Goal: Communication & Community: Answer question/provide support

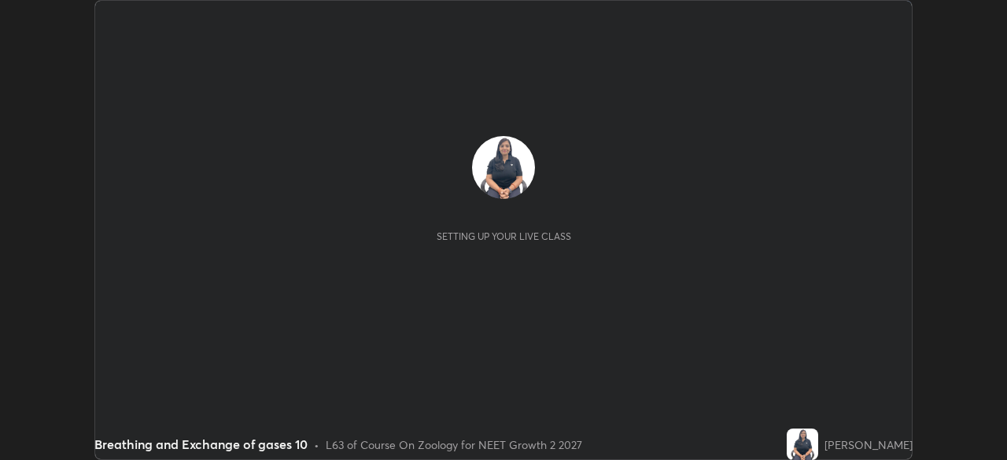
scroll to position [460, 1006]
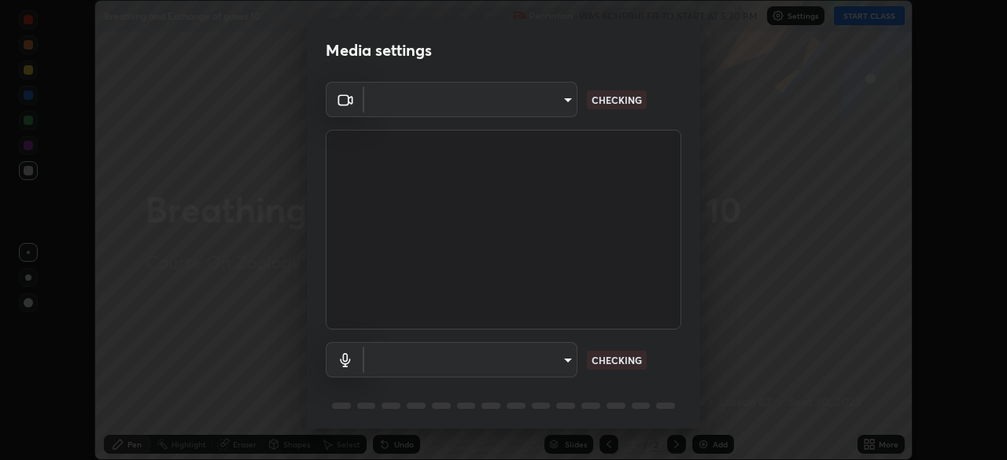
type input "fc38be1871f717ddc8e1b512eadbf63495b763d4820be899b5c927fedf8d93a0"
type input "communications"
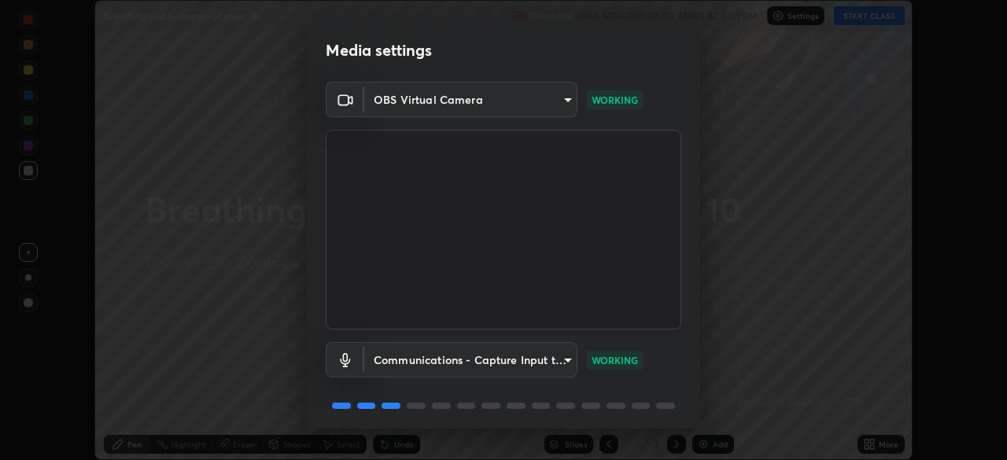
scroll to position [56, 0]
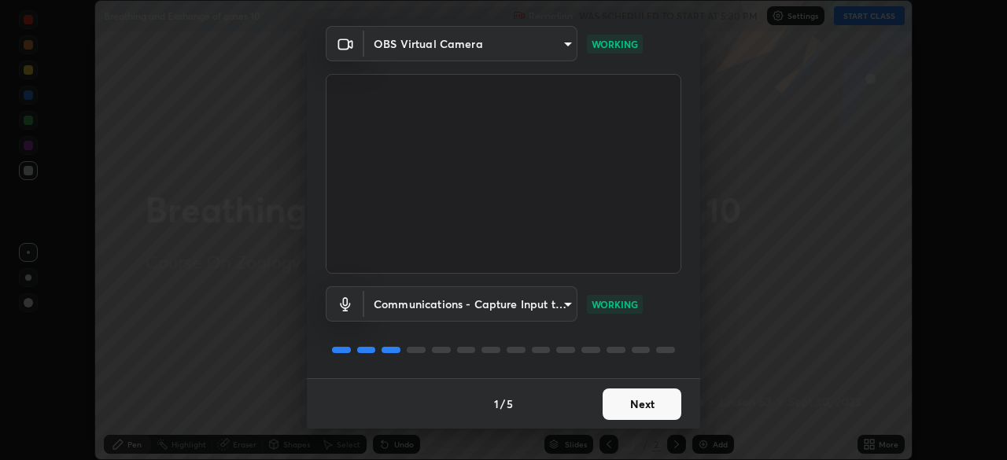
click at [656, 410] on button "Next" at bounding box center [642, 404] width 79 height 31
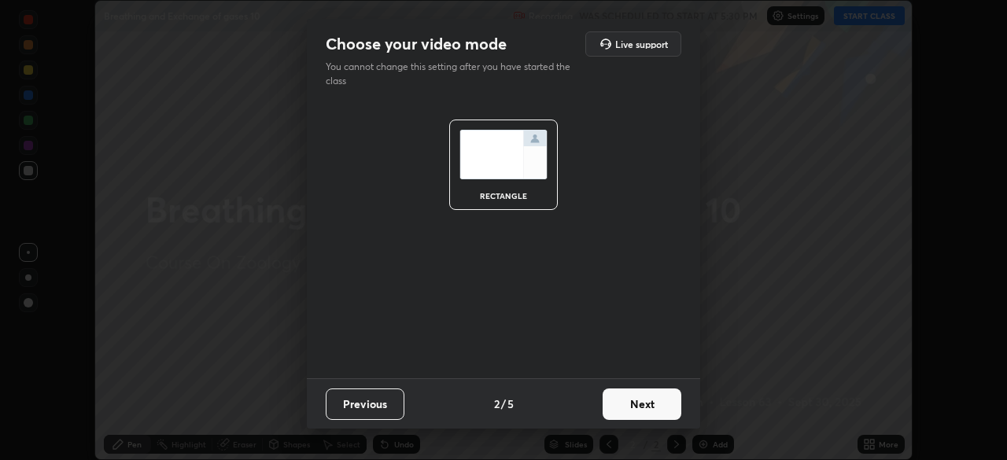
scroll to position [0, 0]
click at [663, 407] on button "Next" at bounding box center [642, 404] width 79 height 31
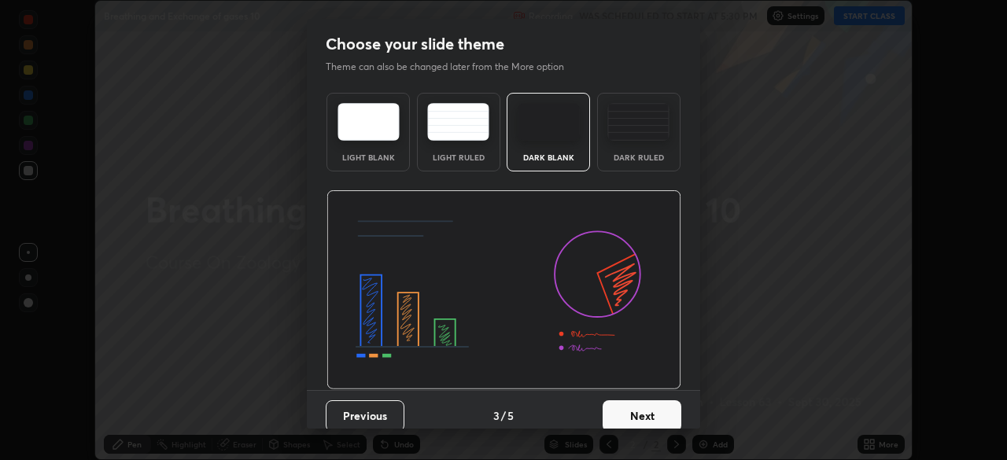
click at [662, 408] on button "Next" at bounding box center [642, 416] width 79 height 31
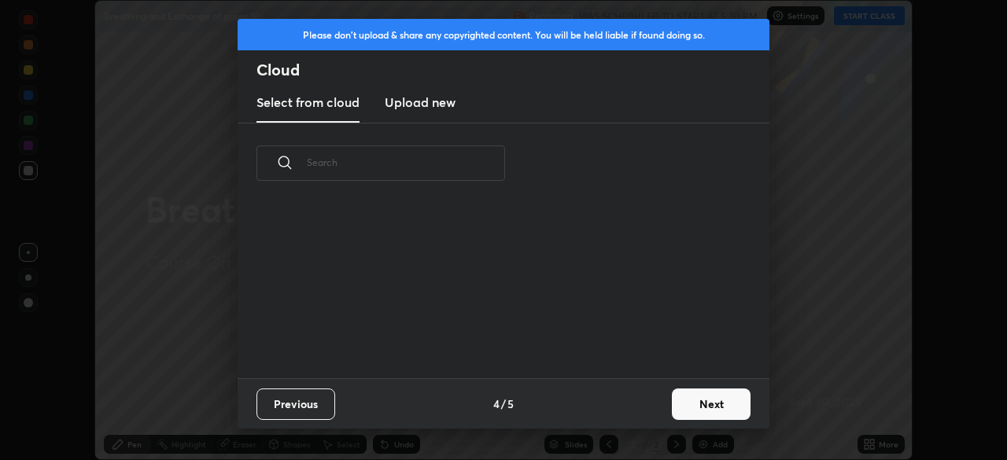
click at [697, 413] on button "Next" at bounding box center [711, 404] width 79 height 31
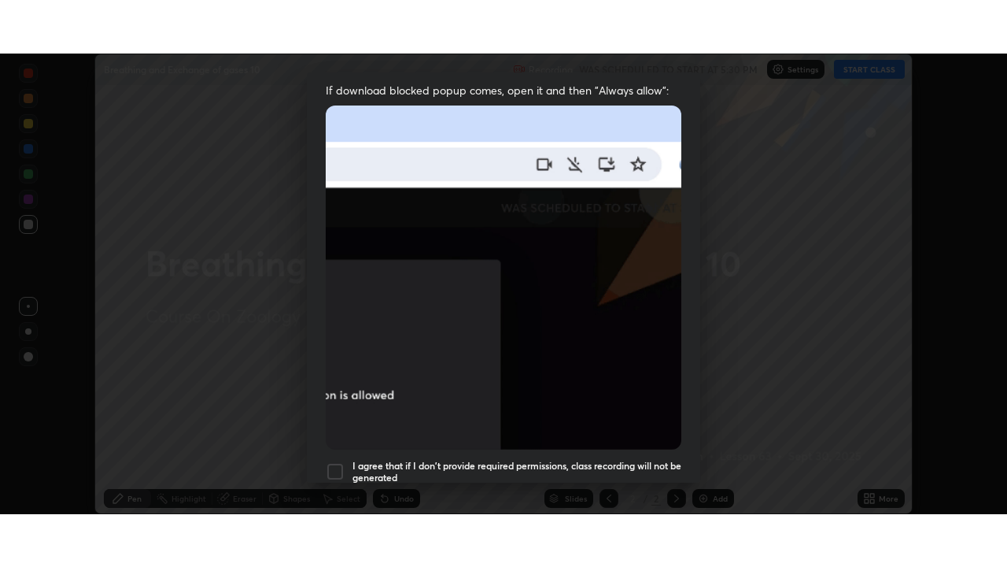
scroll to position [377, 0]
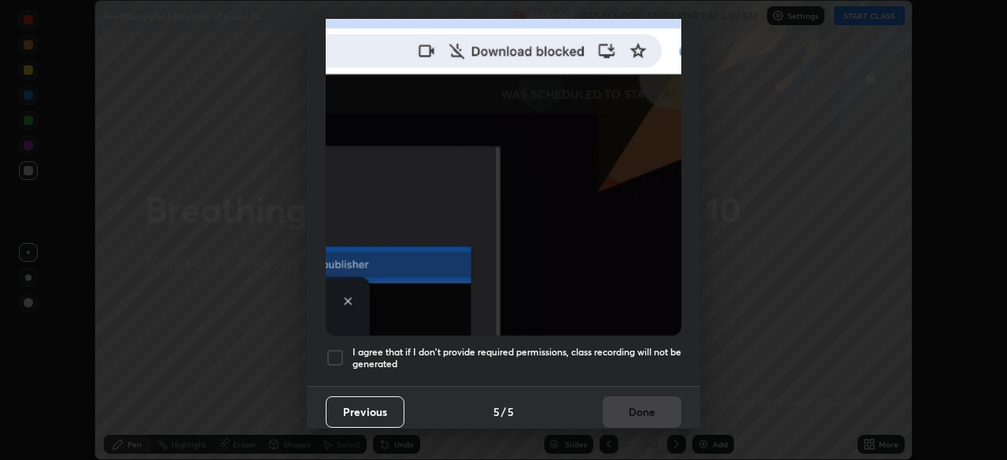
click at [334, 351] on div at bounding box center [335, 358] width 19 height 19
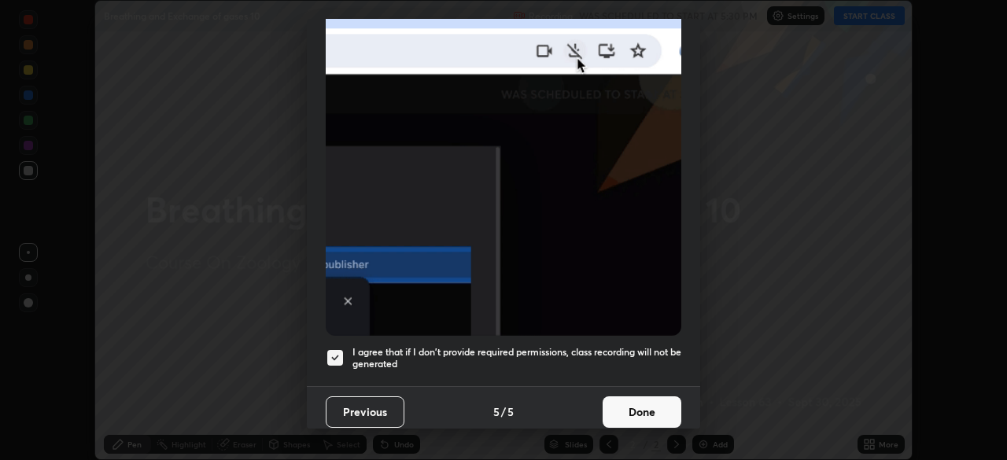
click at [637, 411] on button "Done" at bounding box center [642, 412] width 79 height 31
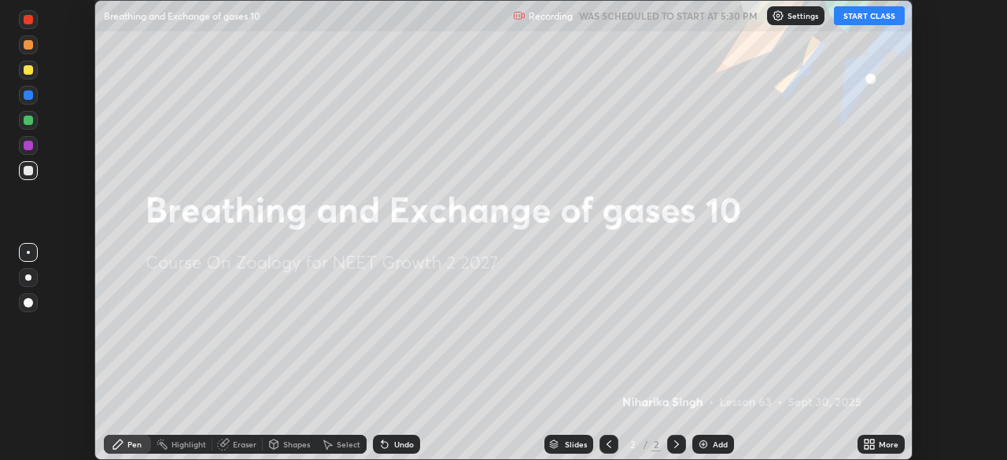
click at [866, 19] on button "START CLASS" at bounding box center [869, 15] width 71 height 19
click at [891, 445] on div "More" at bounding box center [889, 445] width 20 height 8
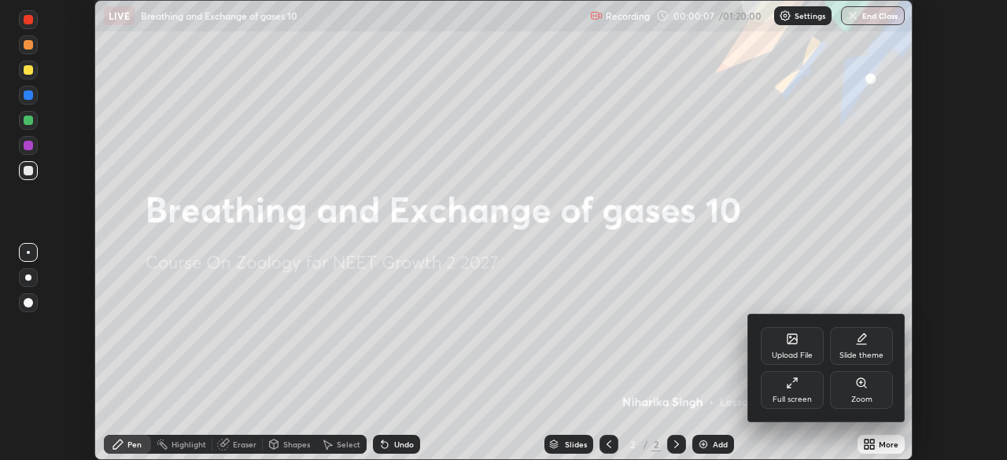
click at [783, 397] on div "Full screen" at bounding box center [792, 400] width 39 height 8
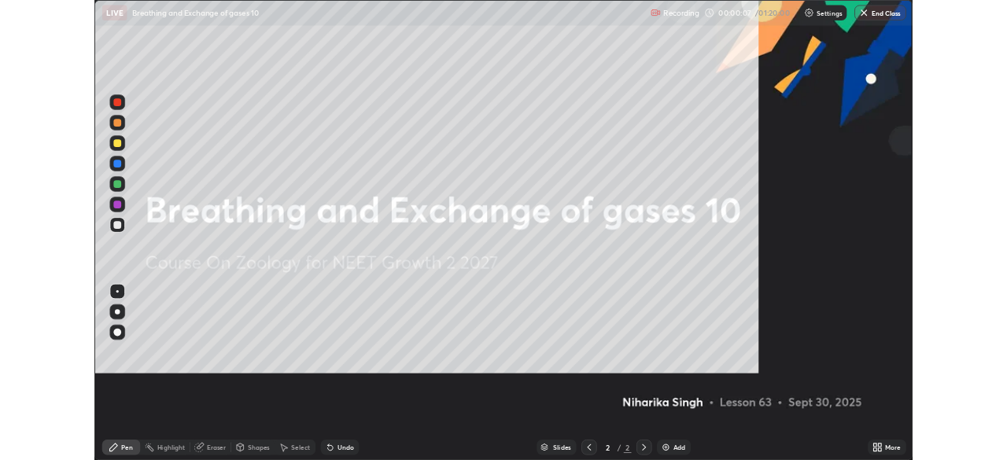
scroll to position [567, 1007]
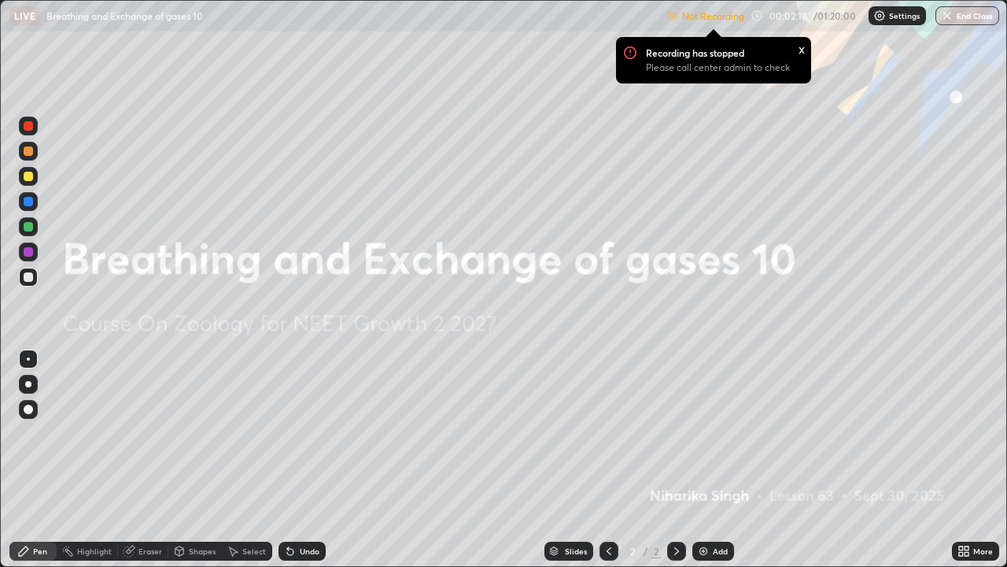
click at [989, 460] on div "More" at bounding box center [975, 550] width 47 height 19
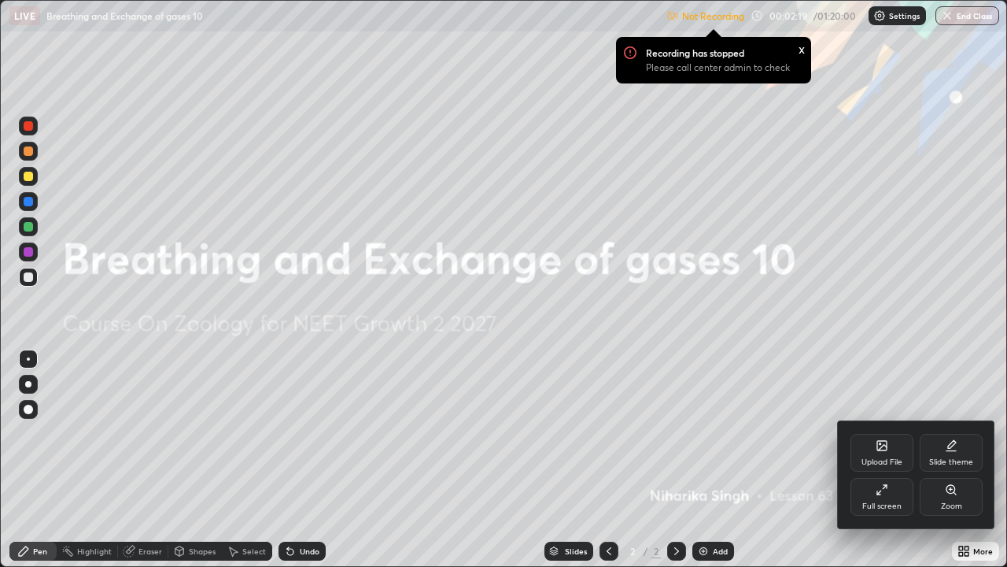
click at [873, 460] on div "Full screen" at bounding box center [882, 497] width 63 height 38
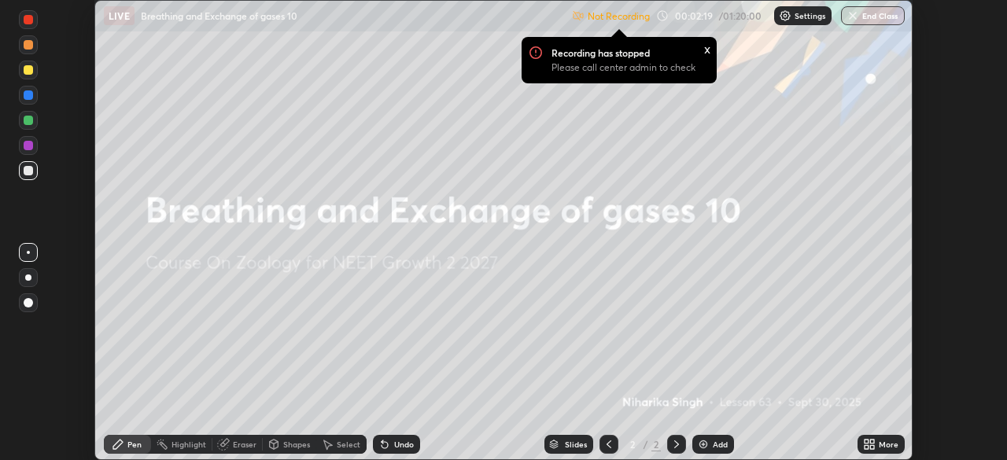
scroll to position [78226, 77679]
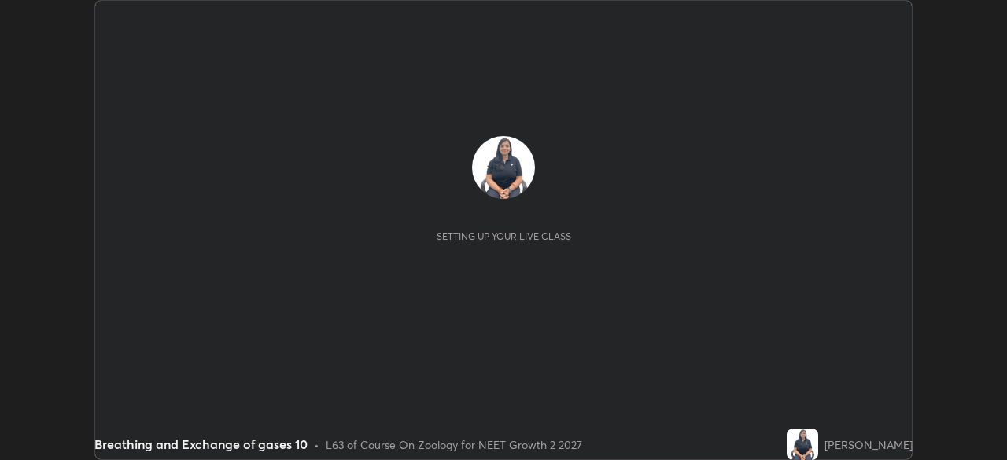
scroll to position [460, 1006]
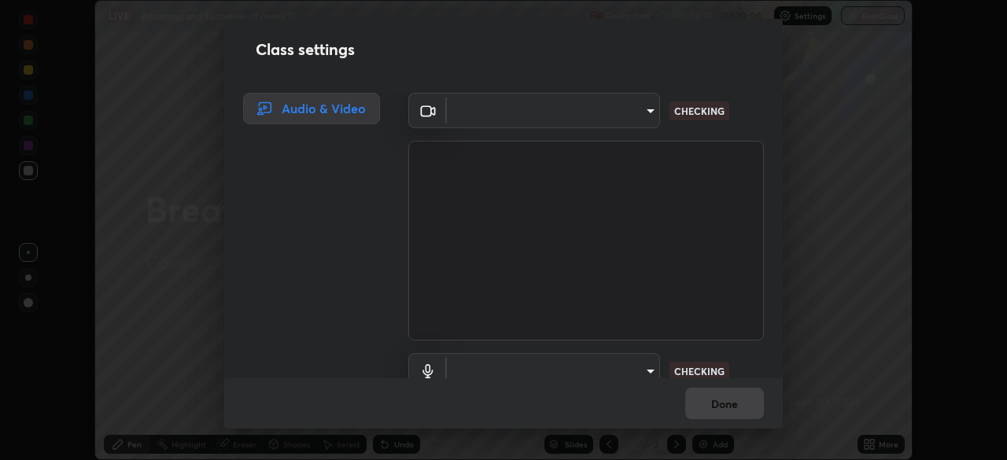
type input "communications"
click at [620, 111] on body "Erase all LIVE Breathing and Exchange of gases 10 Recording 00:02:46 / 01:20:00…" at bounding box center [503, 230] width 1007 height 460
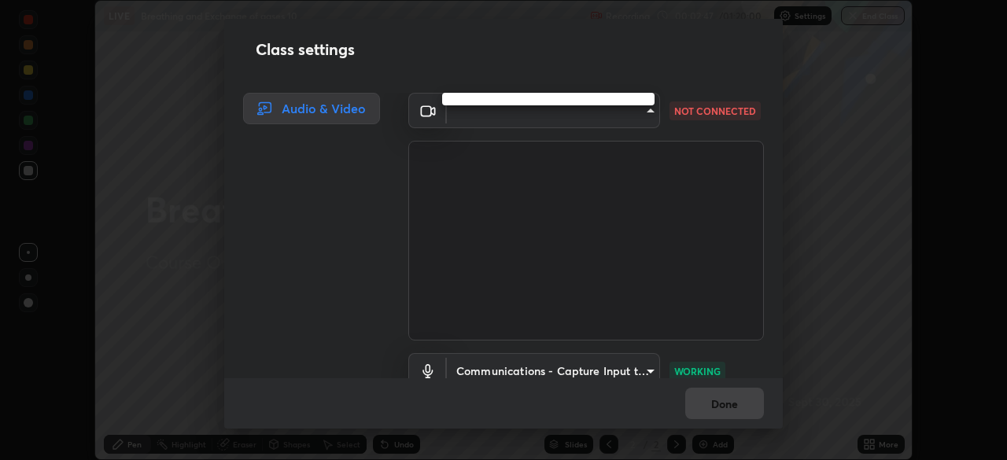
click at [629, 119] on div at bounding box center [503, 230] width 1007 height 460
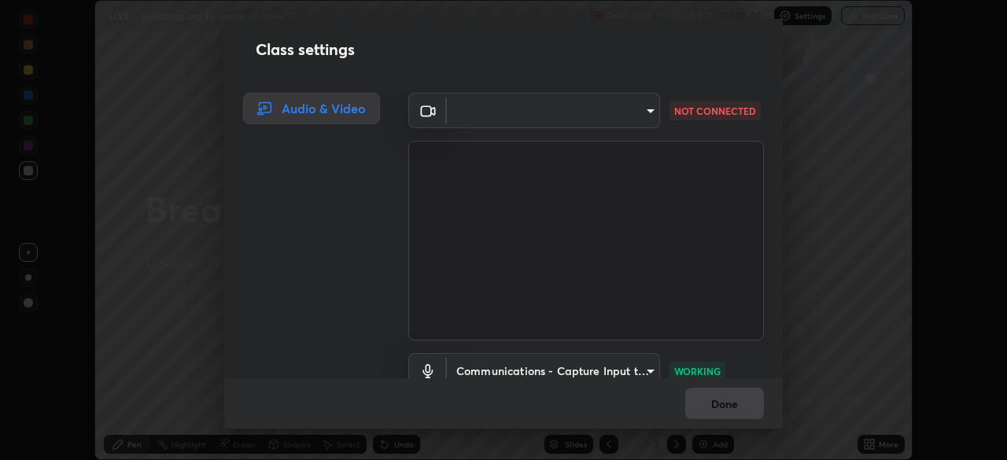
click at [567, 109] on body "Erase all LIVE Breathing and Exchange of gases 10 Recording 00:03:21 / 01:20:00…" at bounding box center [503, 230] width 1007 height 460
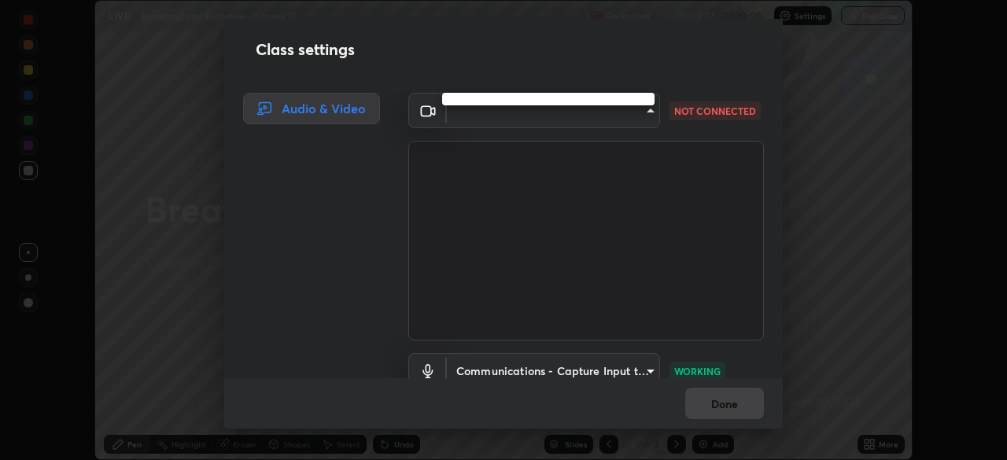
click at [584, 106] on div at bounding box center [503, 230] width 1007 height 460
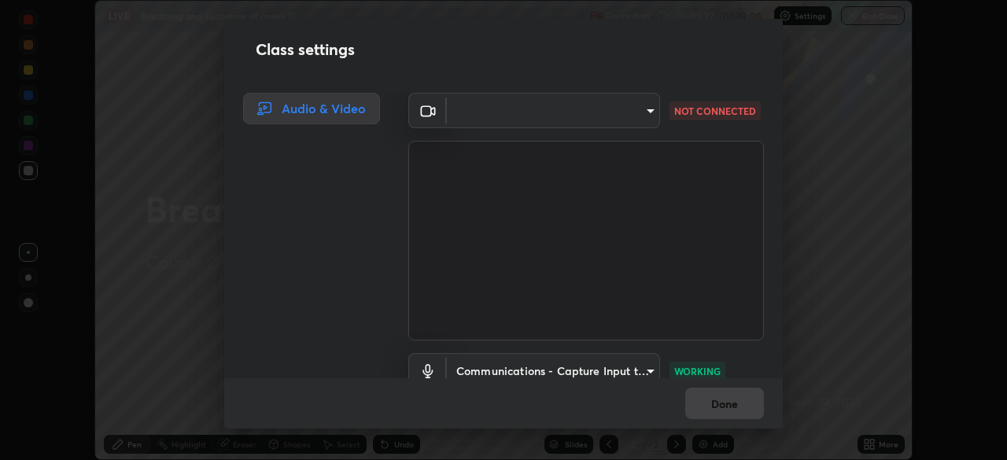
click at [581, 120] on body "Erase all LIVE Breathing and Exchange of gases 10 Recording 00:03:22 / 01:20:00…" at bounding box center [503, 230] width 1007 height 460
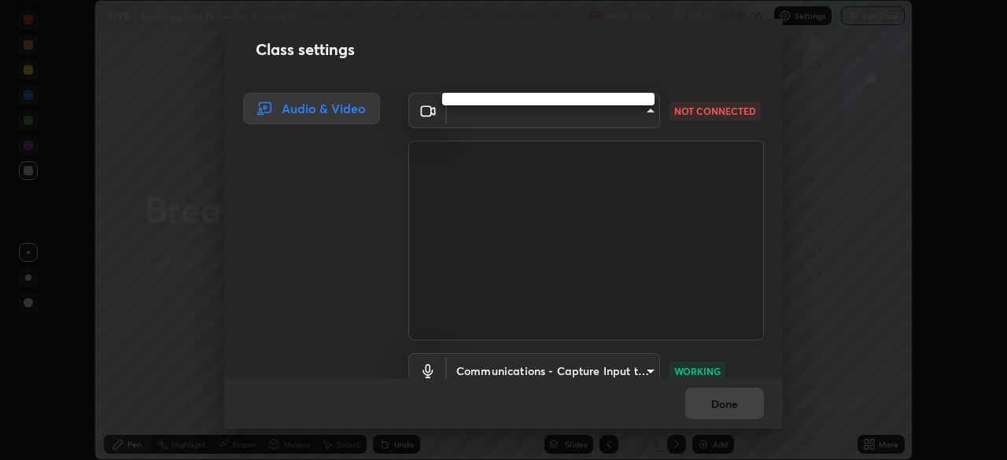
click at [589, 118] on div at bounding box center [503, 230] width 1007 height 460
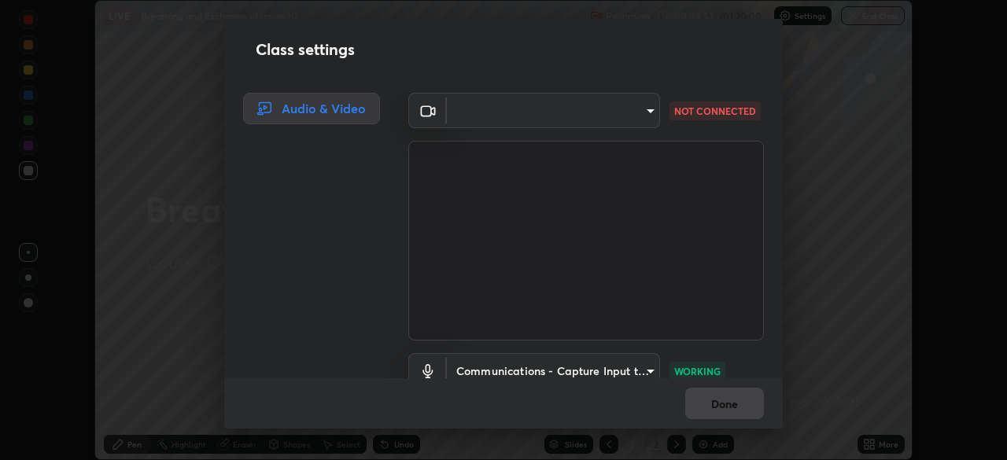
click at [614, 106] on body "Erase all LIVE Breathing and Exchange of gases 10 Recording 00:03:53 / 01:20:00…" at bounding box center [503, 230] width 1007 height 460
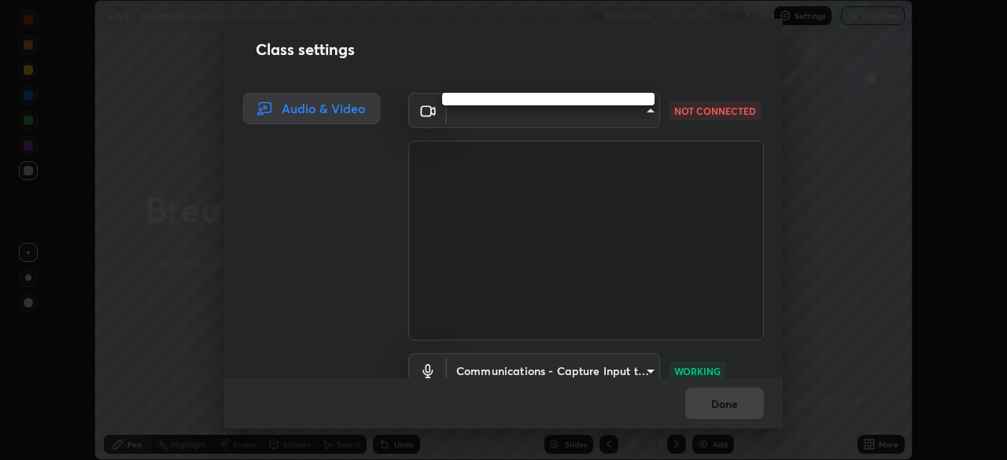
click at [609, 106] on div at bounding box center [503, 230] width 1007 height 460
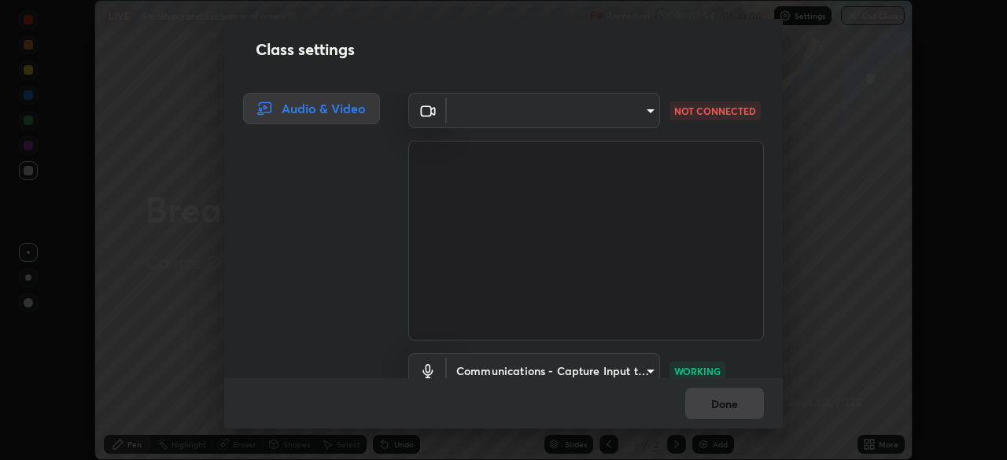
click at [605, 127] on body "Erase all LIVE Breathing and Exchange of gases 10 Recording 00:03:54 / 01:20:00…" at bounding box center [503, 230] width 1007 height 460
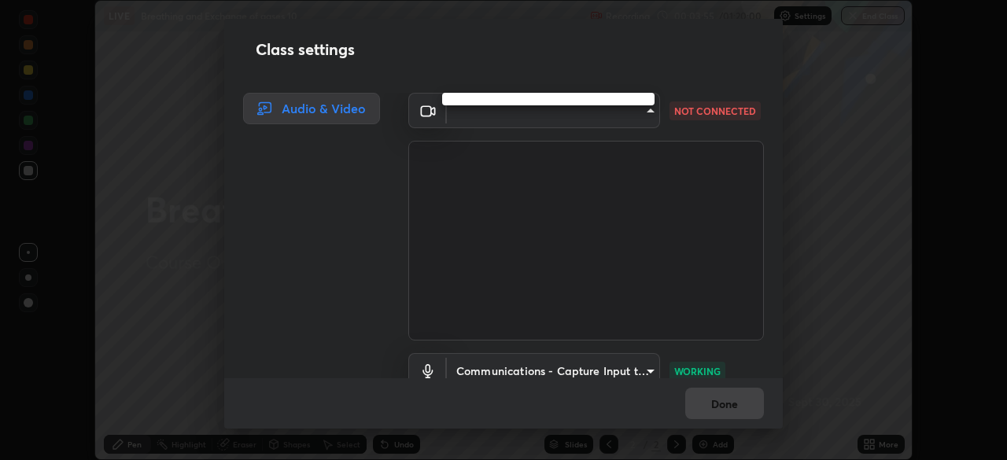
click at [604, 127] on div at bounding box center [503, 230] width 1007 height 460
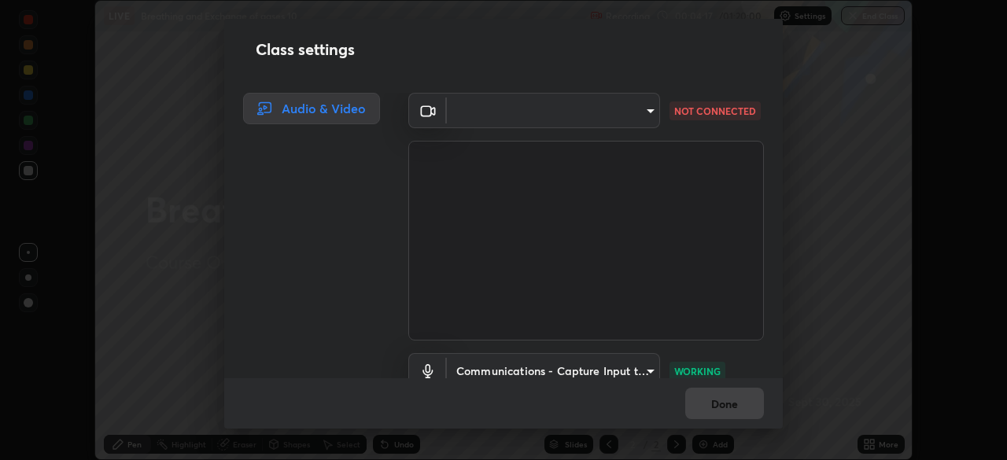
click at [578, 107] on body "Erase all LIVE Breathing and Exchange of gases 10 Recording 00:04:17 / 01:20:00…" at bounding box center [503, 230] width 1007 height 460
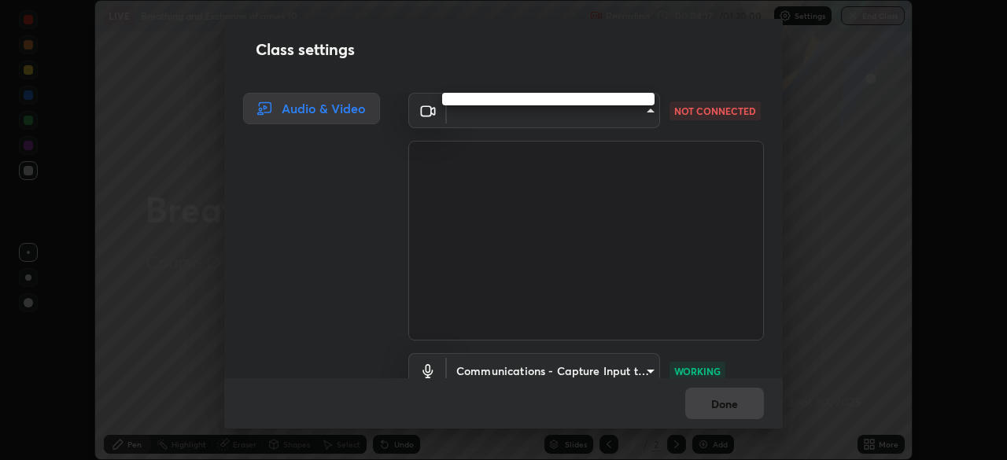
click at [588, 106] on div at bounding box center [503, 230] width 1007 height 460
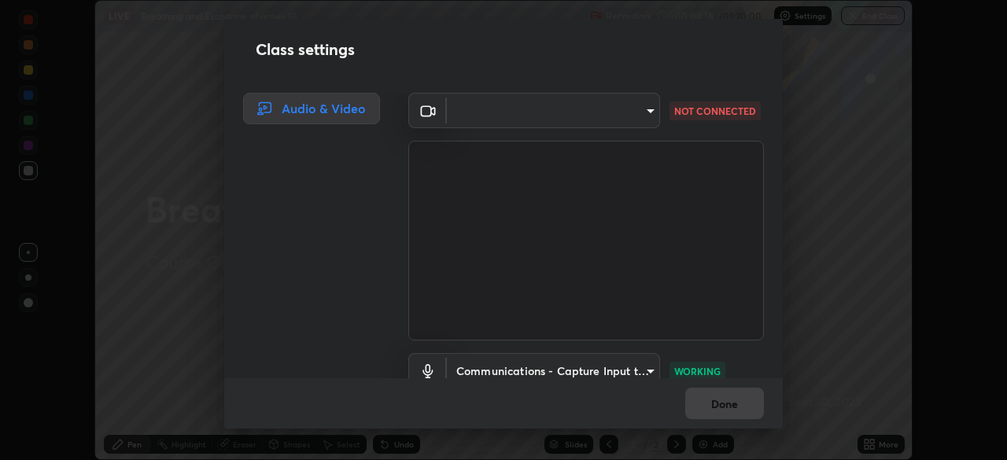
click at [589, 113] on body "Erase all LIVE Breathing and Exchange of gases 10 Recording 00:04:18 / 01:20:00…" at bounding box center [503, 230] width 1007 height 460
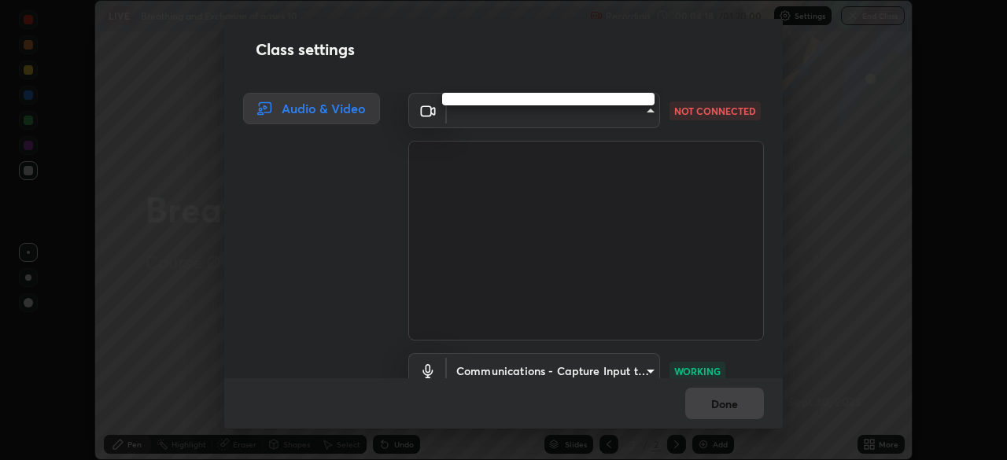
click at [598, 104] on ul at bounding box center [548, 99] width 212 height 13
click at [604, 100] on ul at bounding box center [548, 99] width 212 height 13
click at [594, 120] on div at bounding box center [503, 230] width 1007 height 460
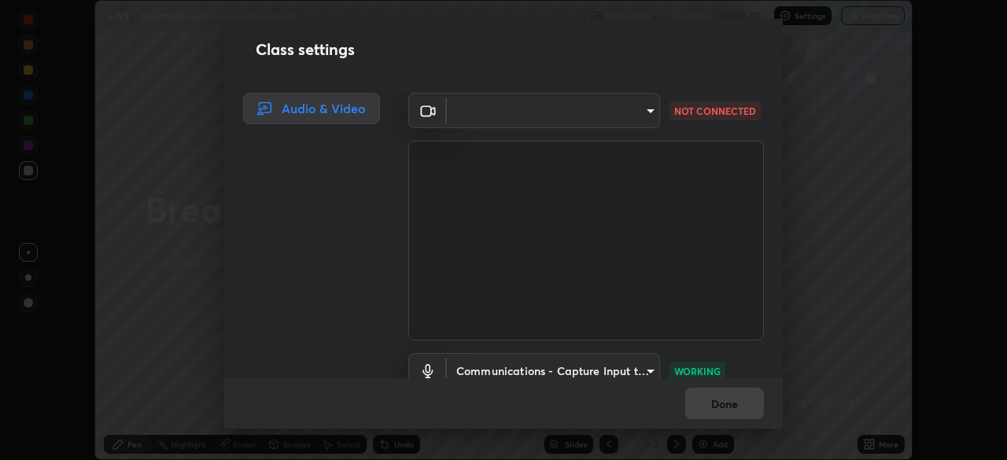
click at [592, 114] on body "Erase all LIVE Breathing and Exchange of gases 10 Recording 00:04:22 / 01:20:00…" at bounding box center [503, 230] width 1007 height 460
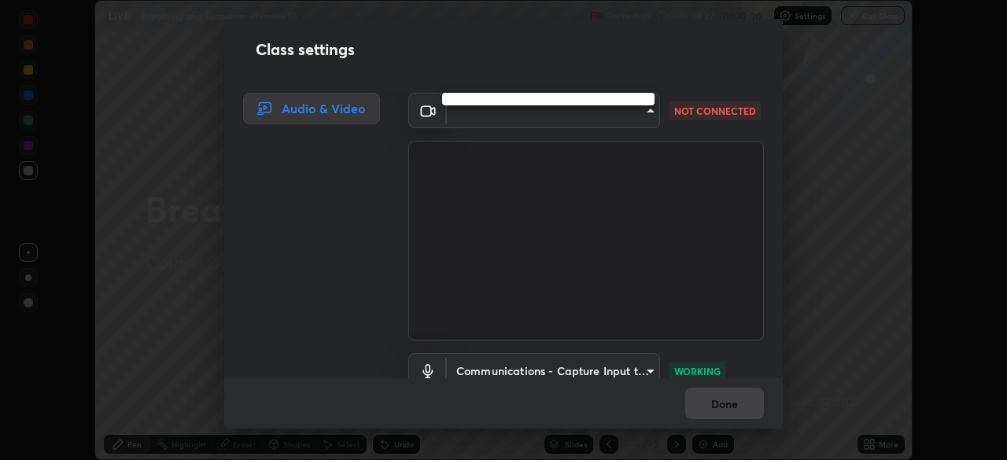
click at [603, 103] on ul at bounding box center [548, 99] width 212 height 13
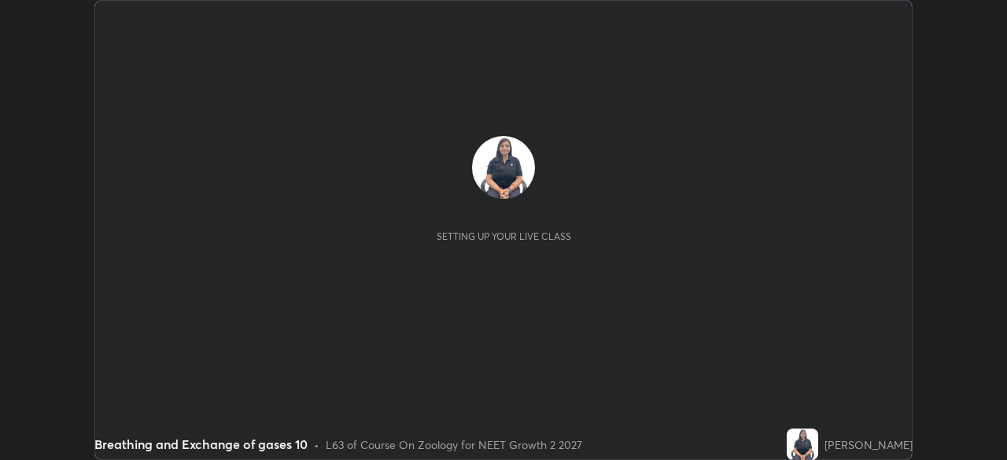
scroll to position [460, 1006]
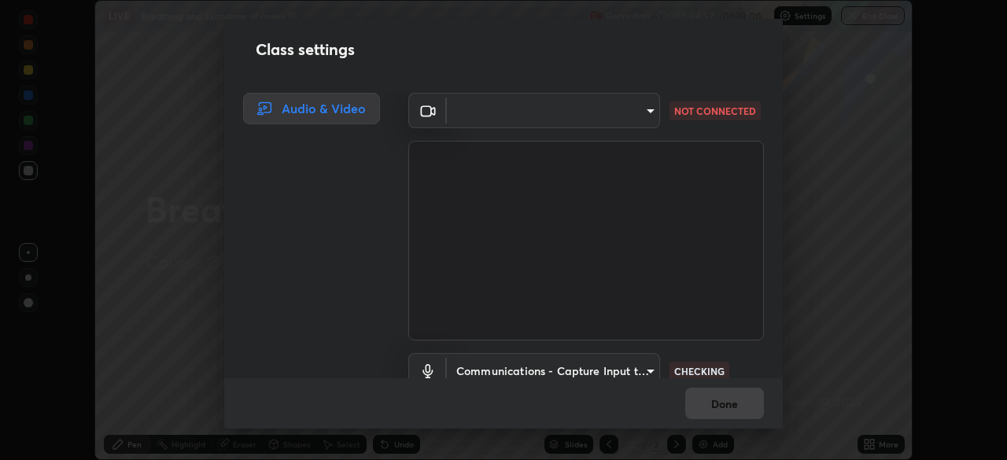
click at [559, 107] on body "Erase all LIVE Breathing and Exchange of gases 10 Recording 00:04:52 / 01:20:00…" at bounding box center [503, 230] width 1007 height 460
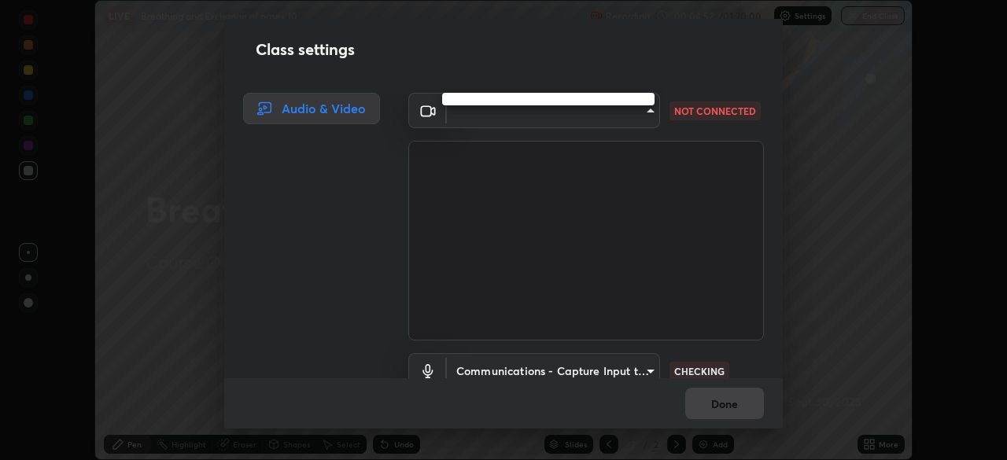
click at [556, 115] on div at bounding box center [503, 230] width 1007 height 460
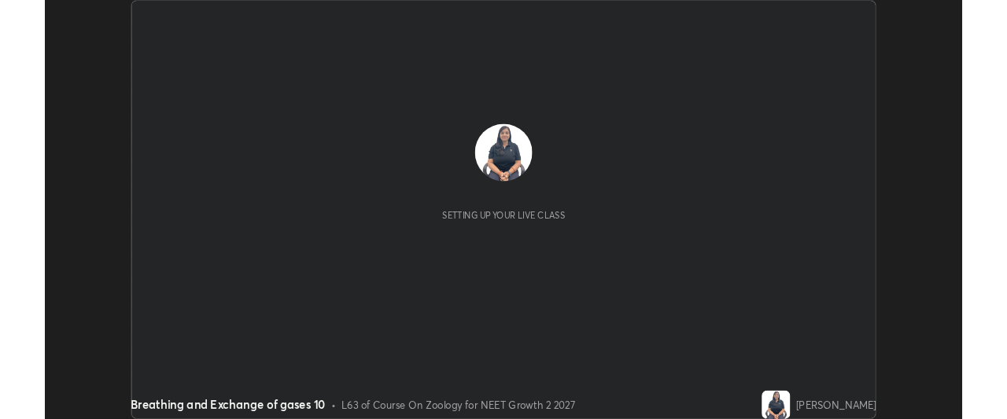
scroll to position [460, 1007]
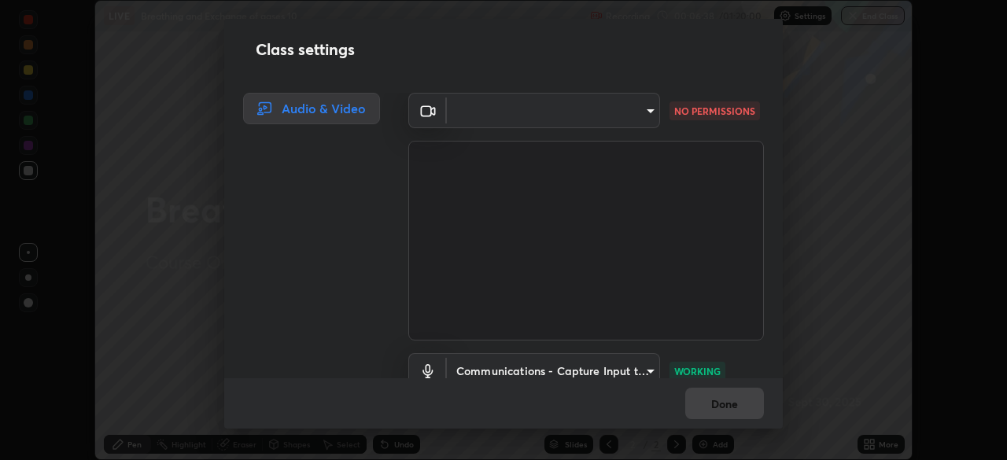
click at [426, 113] on rect at bounding box center [425, 110] width 9 height 9
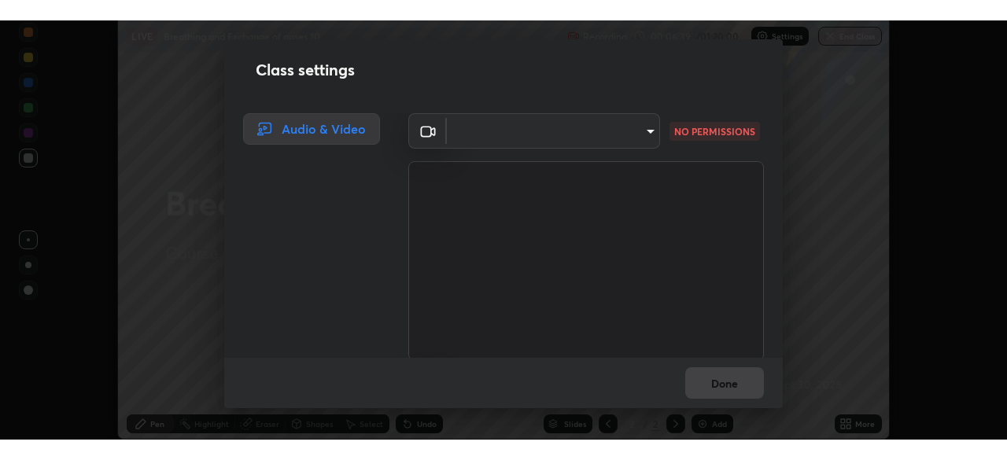
scroll to position [78267, 77679]
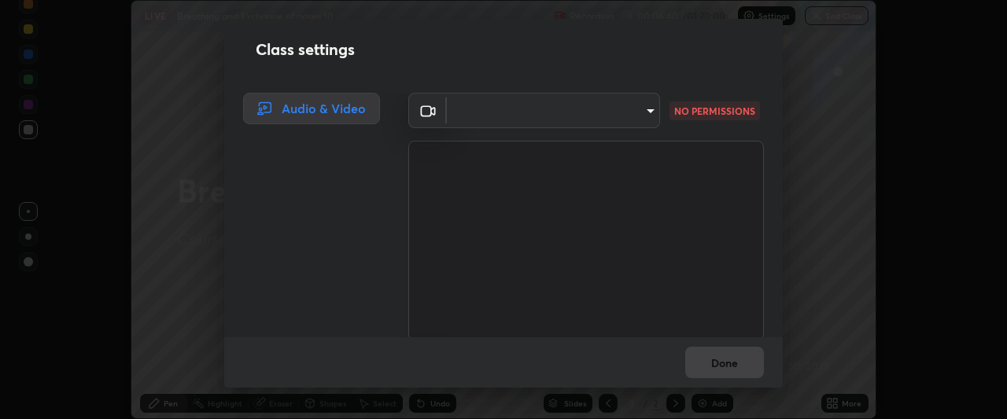
click at [335, 105] on div "Audio & Video" at bounding box center [311, 108] width 137 height 31
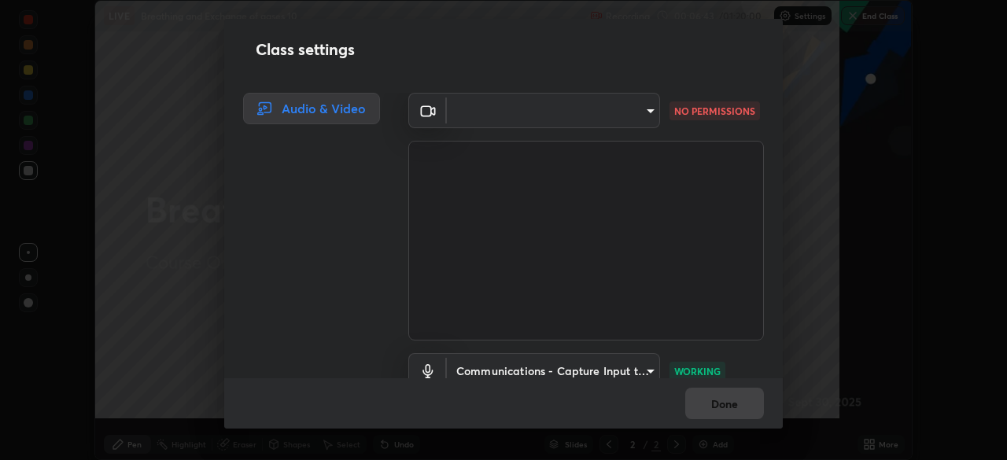
scroll to position [460, 1007]
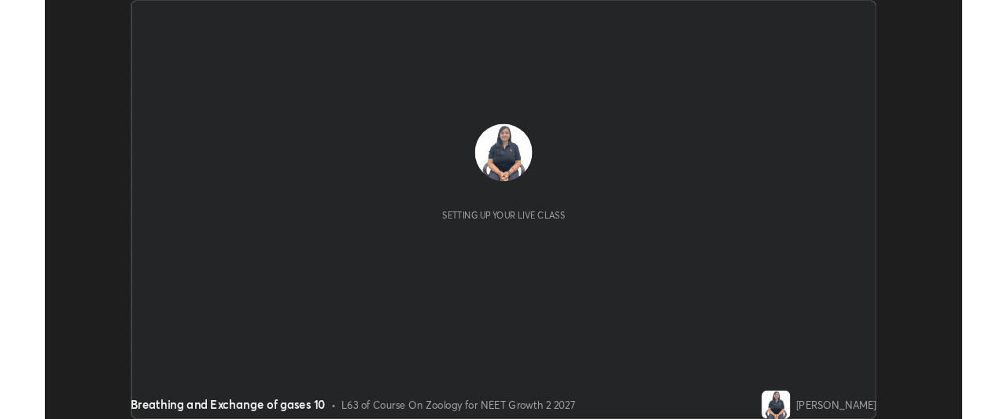
scroll to position [460, 1006]
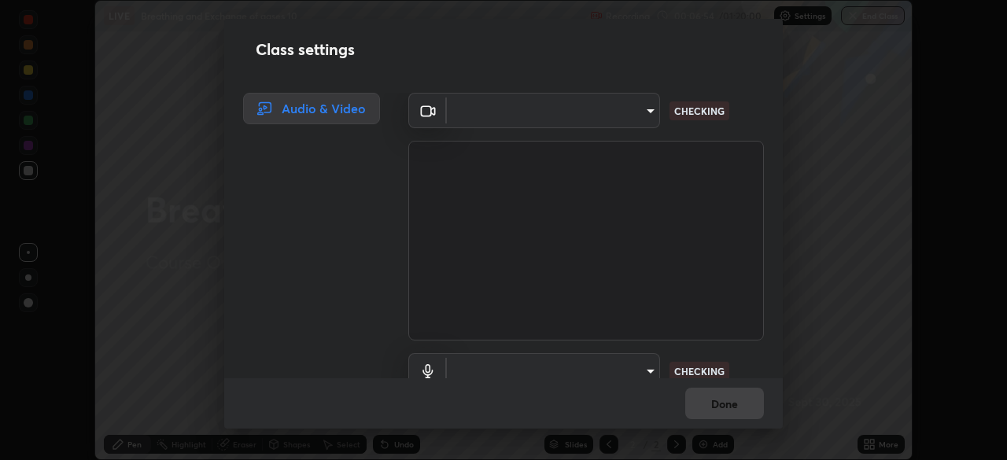
type input "communications"
click at [60, 397] on div "Class settings Audio & Video ​ NOT CONNECTED Communications - Capture Input ter…" at bounding box center [503, 230] width 1007 height 460
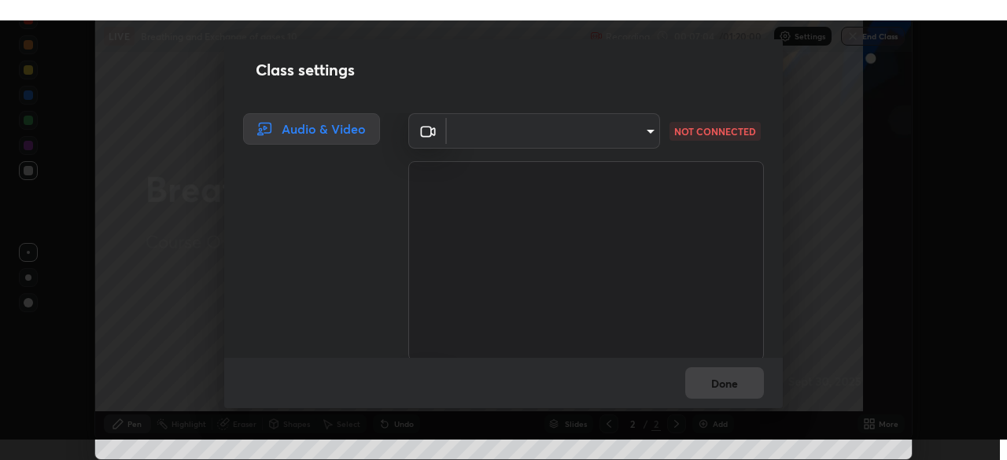
scroll to position [460, 1007]
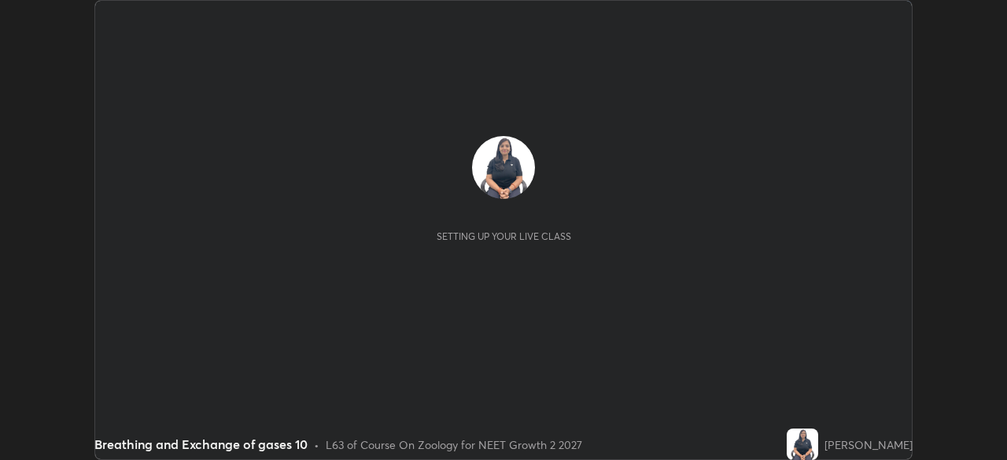
scroll to position [460, 1007]
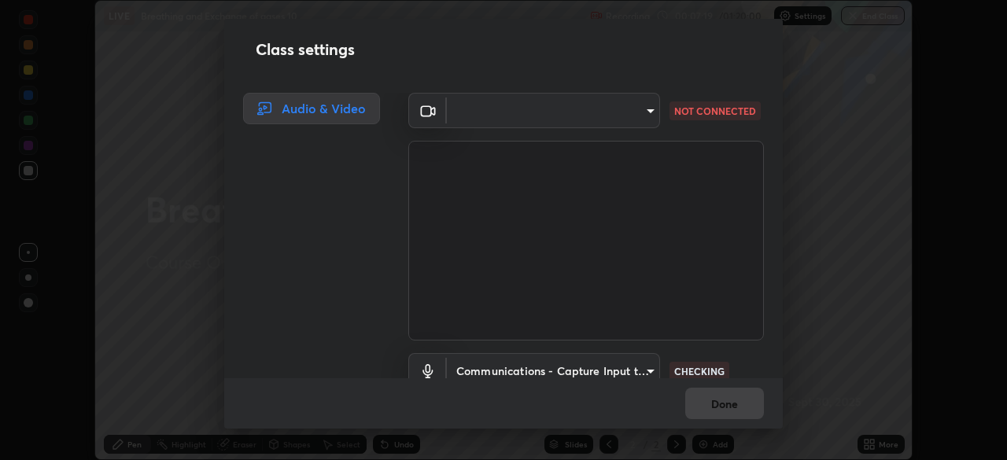
click at [643, 115] on body "Erase all LIVE Breathing and Exchange of gases 10 Recording 00:07:19 / 01:20:00…" at bounding box center [503, 230] width 1007 height 460
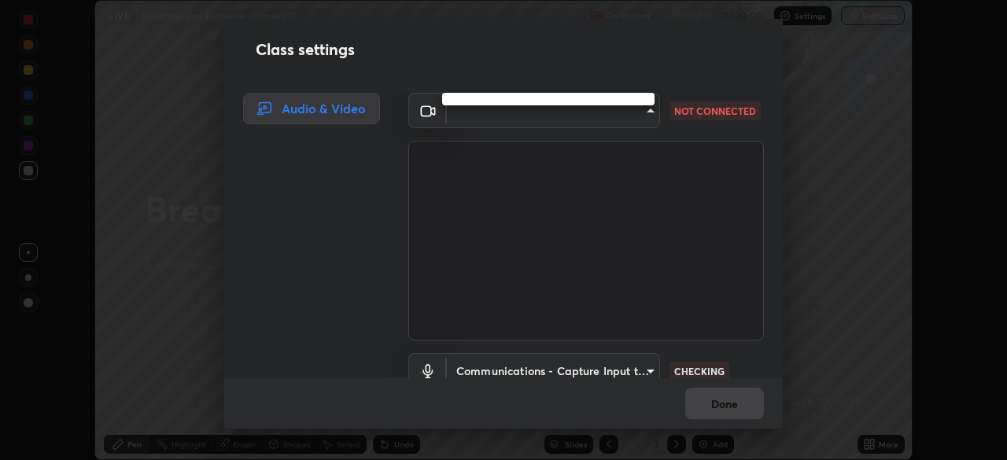
click at [644, 111] on div at bounding box center [503, 230] width 1007 height 460
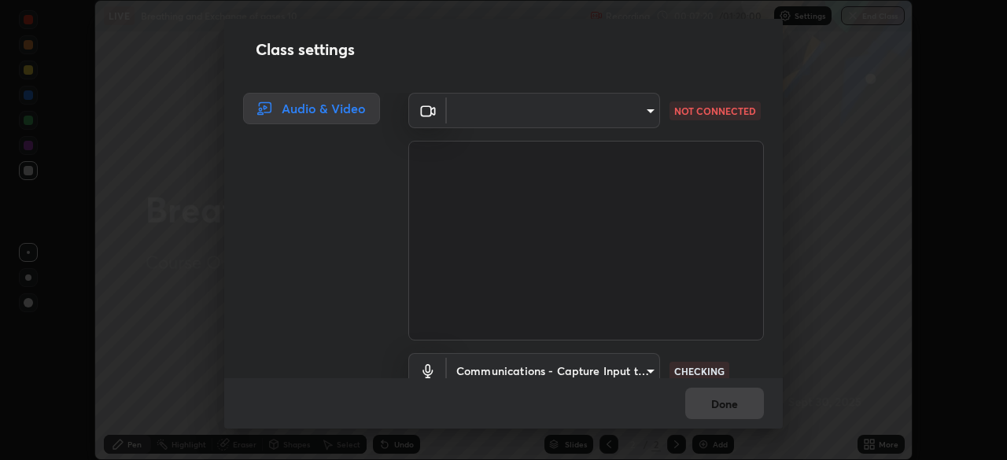
click at [641, 113] on body "Erase all LIVE Breathing and Exchange of gases 10 Recording 00:07:20 / 01:20:00…" at bounding box center [503, 230] width 1007 height 460
click at [643, 113] on div at bounding box center [503, 230] width 1007 height 460
click at [645, 113] on body "Erase all LIVE Breathing and Exchange of gases 10 Recording 00:07:20 / 01:20:00…" at bounding box center [503, 230] width 1007 height 460
click at [647, 112] on div at bounding box center [503, 230] width 1007 height 460
click at [646, 113] on body "Erase all LIVE Breathing and Exchange of gases 10 Recording 00:07:21 / 01:20:00…" at bounding box center [503, 230] width 1007 height 460
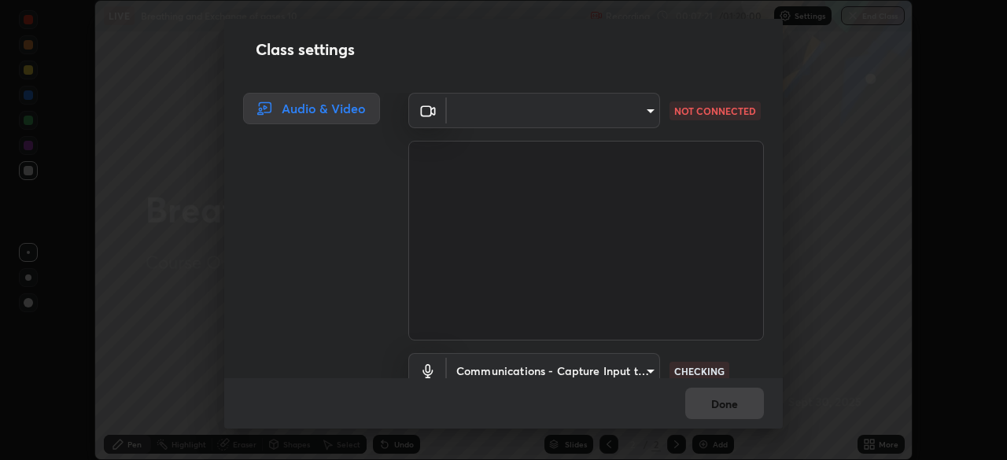
click at [645, 111] on div at bounding box center [503, 230] width 1007 height 460
click at [645, 110] on body "Erase all LIVE Breathing and Exchange of gases 10 Recording 00:07:21 / 01:20:00…" at bounding box center [503, 230] width 1007 height 460
click at [644, 109] on div at bounding box center [503, 230] width 1007 height 460
click at [643, 110] on body "Erase all LIVE Breathing and Exchange of gases 10 Recording 00:07:22 / 01:20:00…" at bounding box center [503, 230] width 1007 height 460
click at [642, 110] on body "Erase all LIVE Breathing and Exchange of gases 10 Recording 00:07:22 / 01:20:00…" at bounding box center [503, 230] width 1007 height 460
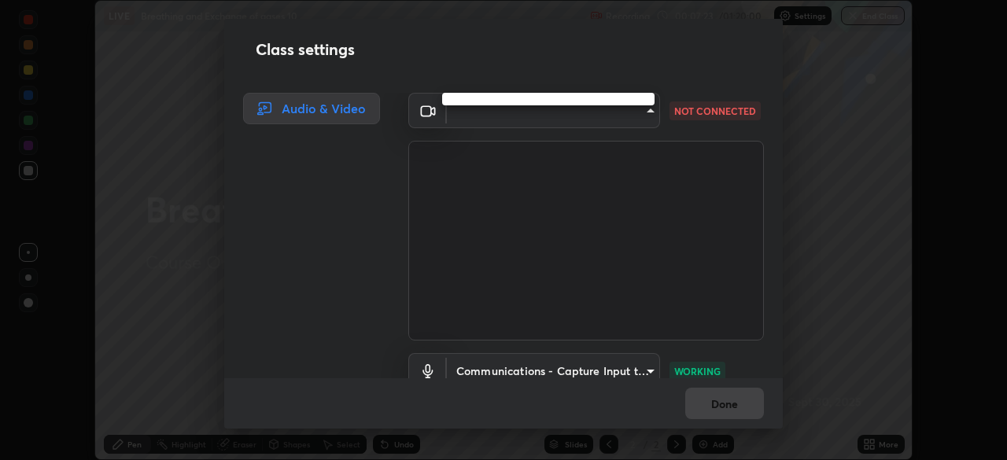
click at [645, 111] on div at bounding box center [503, 230] width 1007 height 460
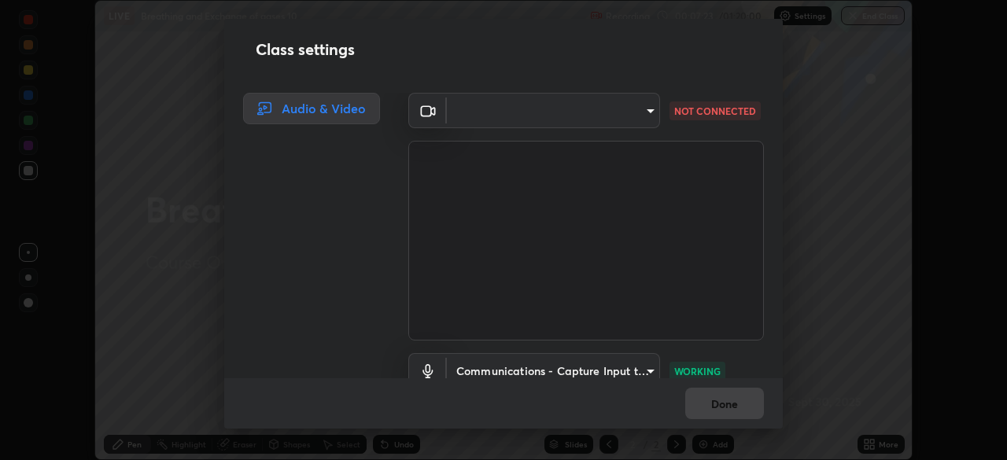
click at [642, 113] on body "Erase all LIVE Breathing and Exchange of gases 10 Recording 00:07:23 / 01:20:00…" at bounding box center [503, 230] width 1007 height 460
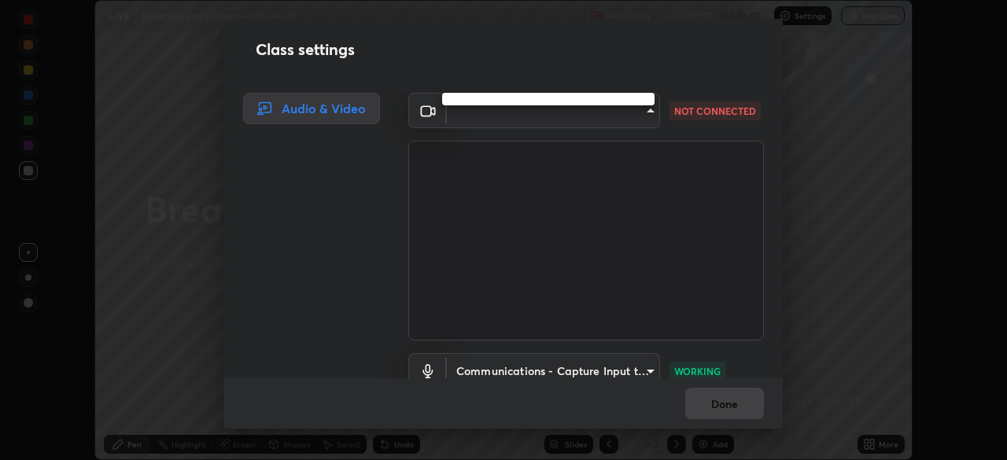
click at [641, 113] on div at bounding box center [503, 230] width 1007 height 460
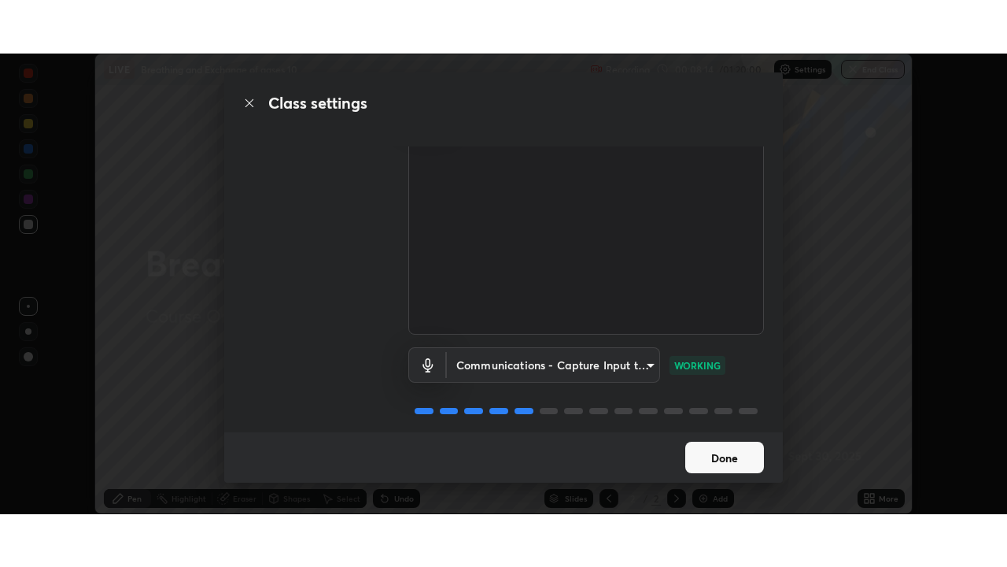
scroll to position [72, 0]
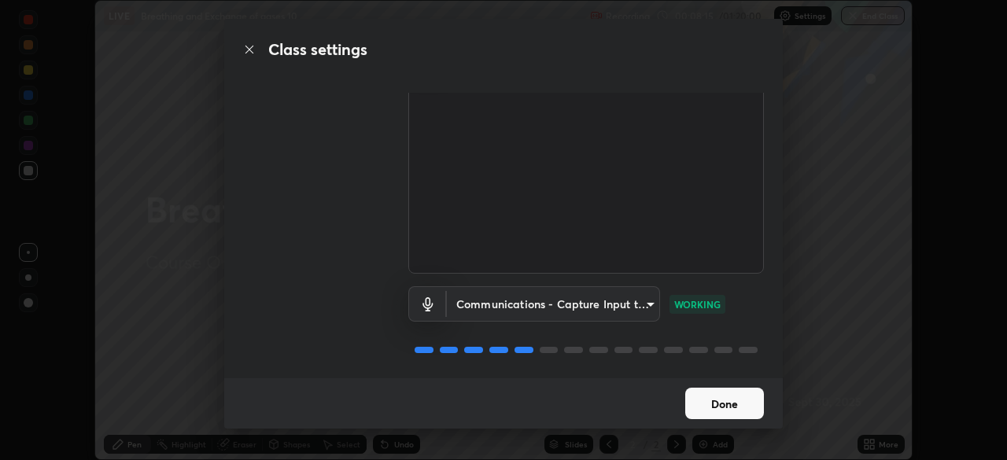
click at [720, 401] on button "Done" at bounding box center [724, 403] width 79 height 31
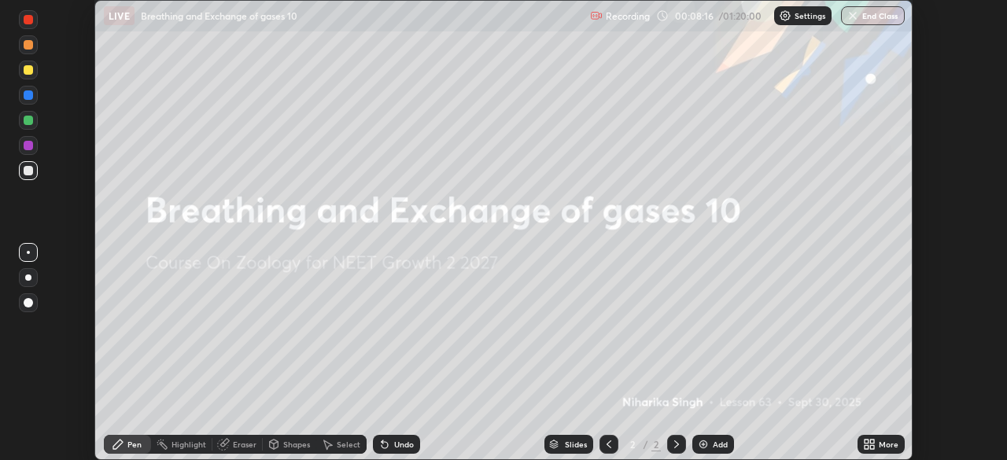
click at [868, 443] on icon at bounding box center [867, 442] width 4 height 4
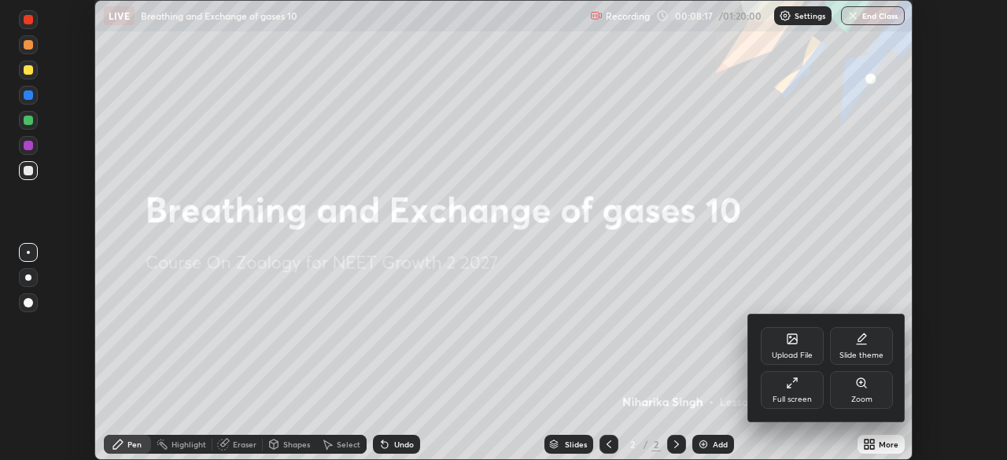
click at [799, 392] on div "Full screen" at bounding box center [792, 390] width 63 height 38
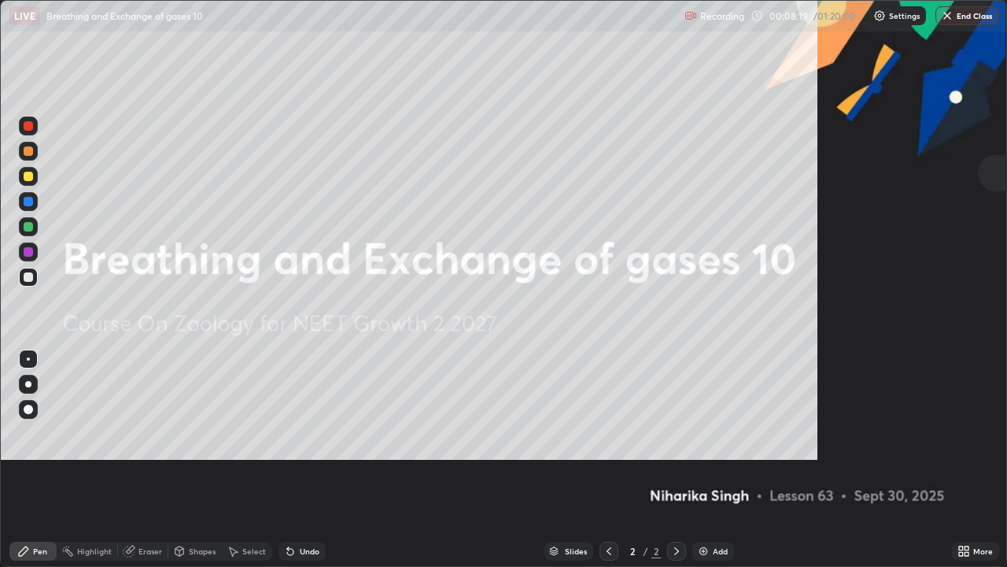
scroll to position [567, 1007]
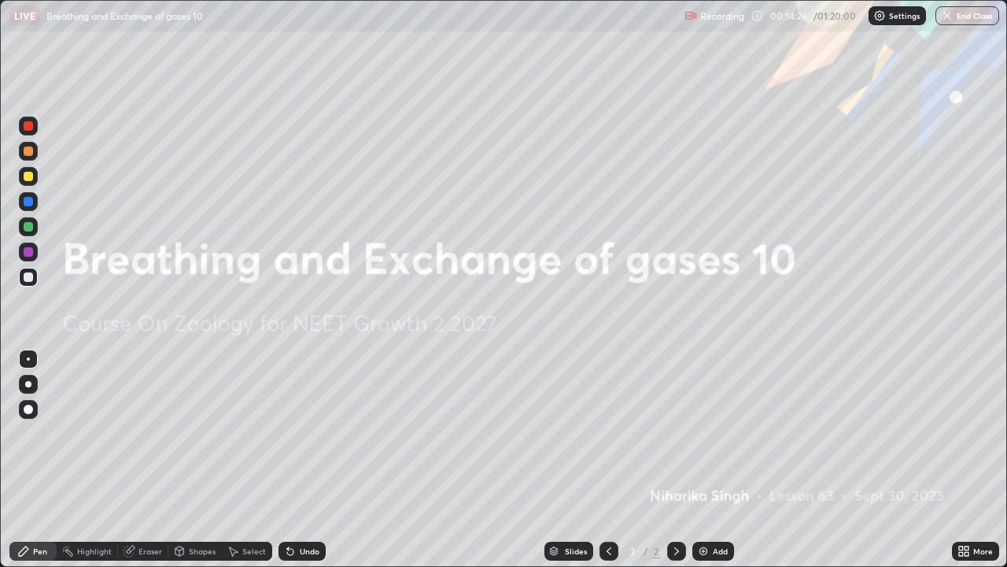
click at [30, 149] on div at bounding box center [28, 150] width 9 height 9
click at [151, 460] on div "Eraser" at bounding box center [150, 551] width 24 height 8
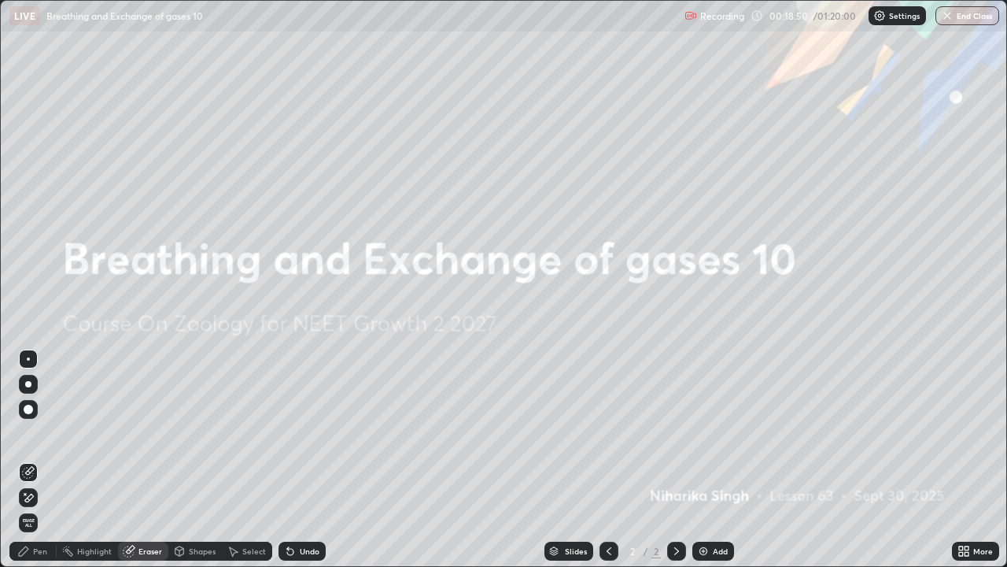
click at [28, 460] on span "Erase all" at bounding box center [28, 522] width 17 height 9
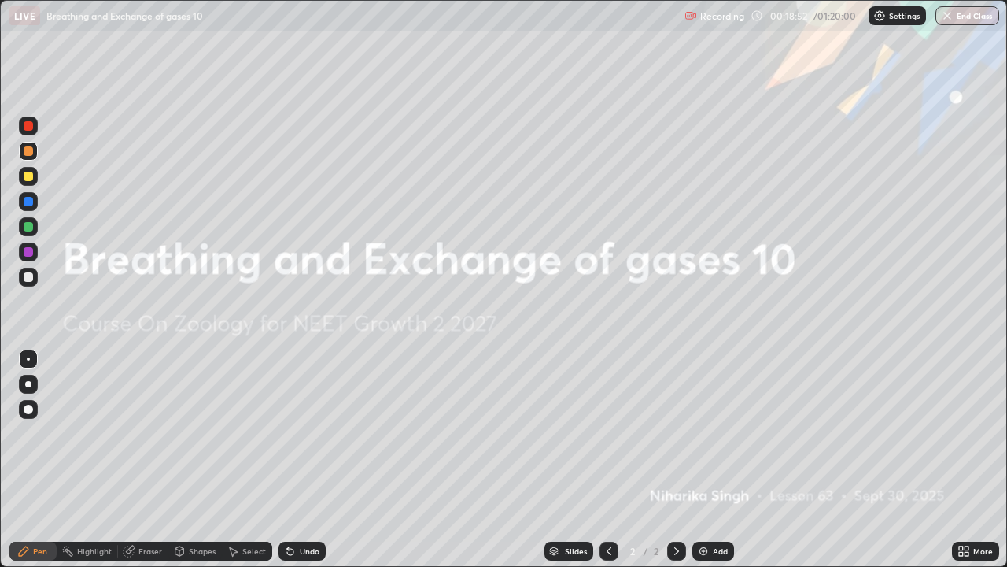
click at [29, 175] on div at bounding box center [28, 176] width 9 height 9
click at [28, 152] on div at bounding box center [28, 150] width 9 height 9
click at [28, 177] on div at bounding box center [28, 176] width 9 height 9
click at [29, 227] on div at bounding box center [28, 226] width 9 height 9
click at [29, 278] on div at bounding box center [28, 276] width 9 height 9
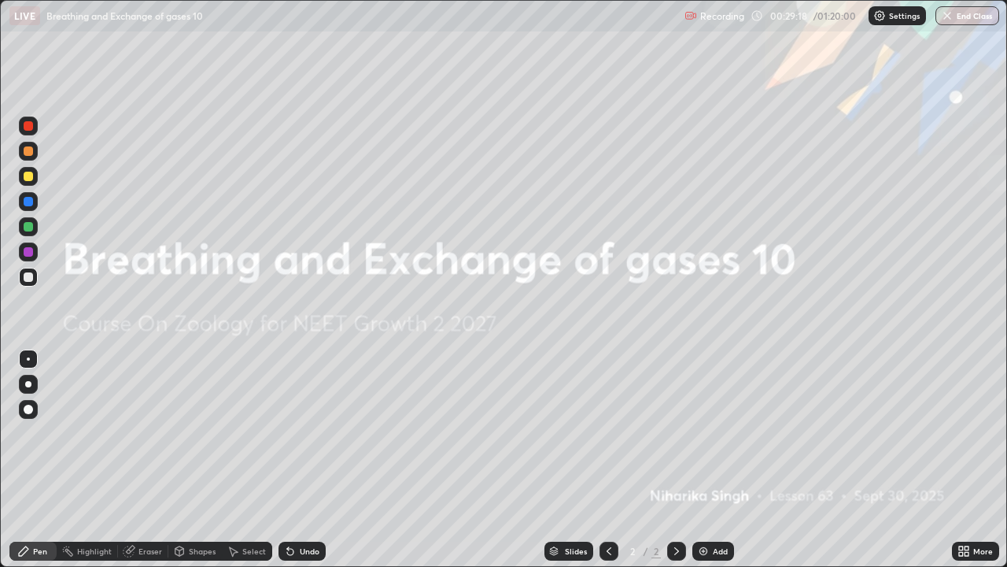
click at [145, 460] on div "Eraser" at bounding box center [150, 551] width 24 height 8
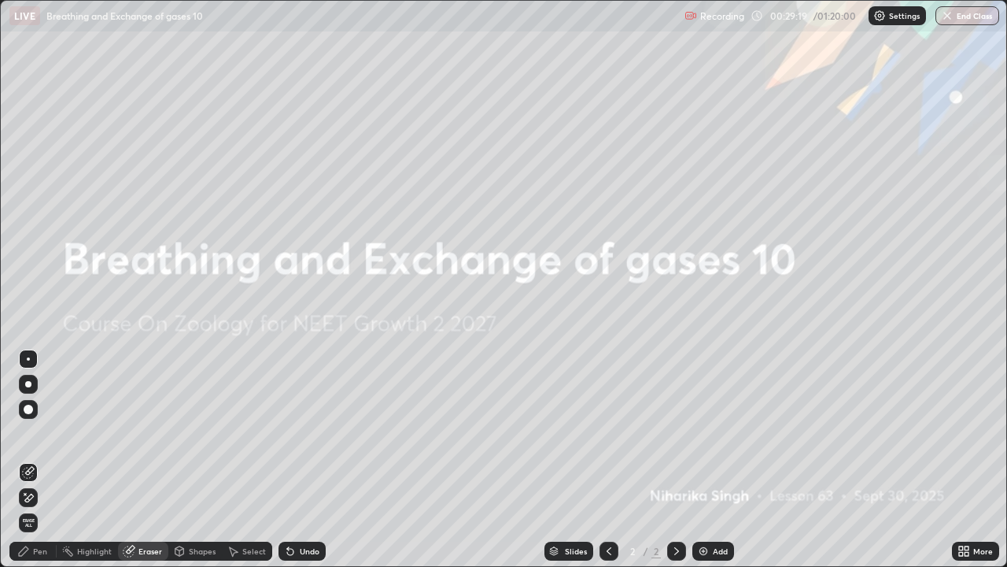
click at [29, 460] on span "Erase all" at bounding box center [28, 522] width 17 height 9
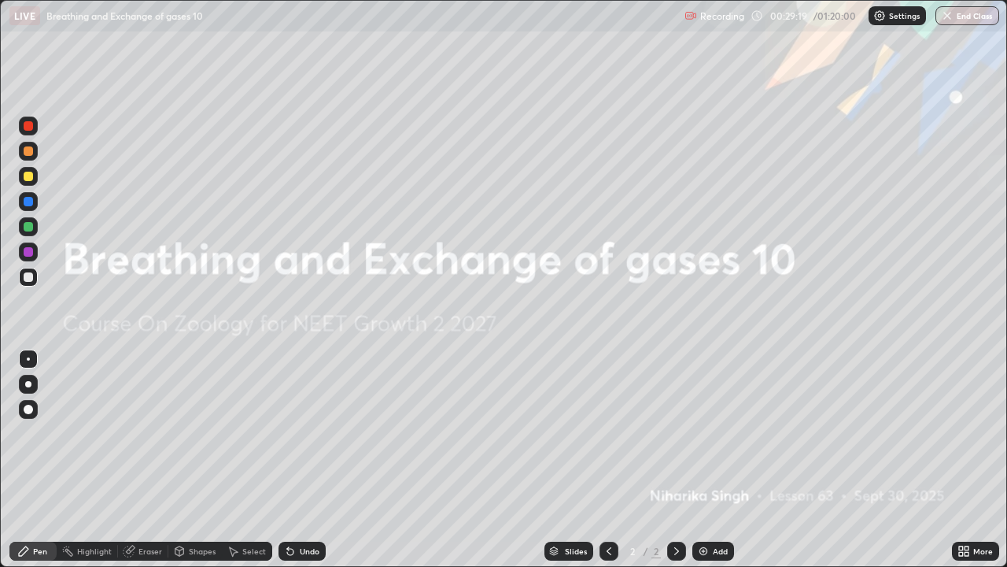
click at [35, 460] on div "Pen" at bounding box center [40, 551] width 14 height 8
click at [27, 175] on div at bounding box center [28, 176] width 9 height 9
click at [35, 129] on div at bounding box center [28, 125] width 19 height 19
click at [31, 123] on div at bounding box center [28, 125] width 9 height 9
click at [24, 250] on div at bounding box center [28, 251] width 9 height 9
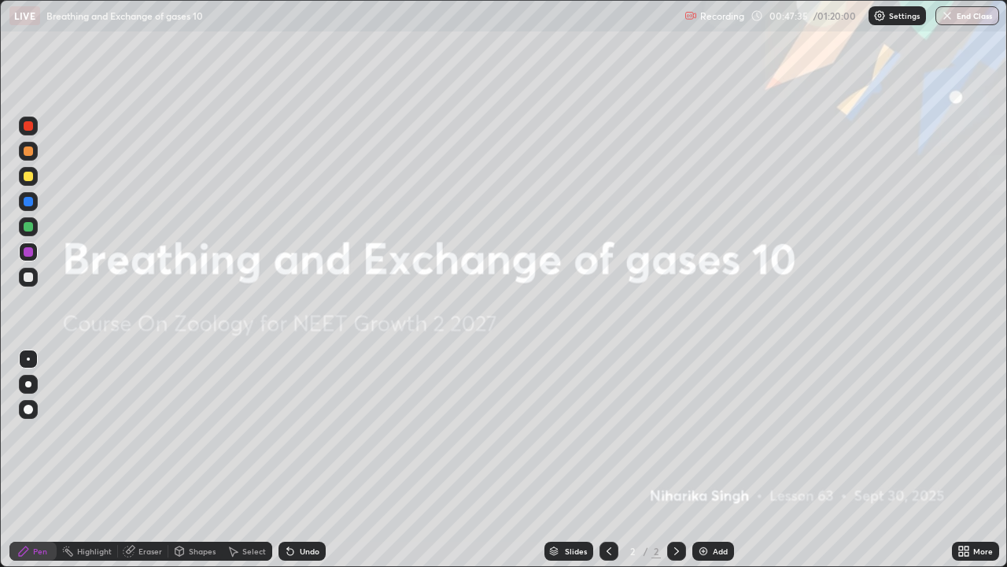
click at [141, 460] on div "Eraser" at bounding box center [150, 551] width 24 height 8
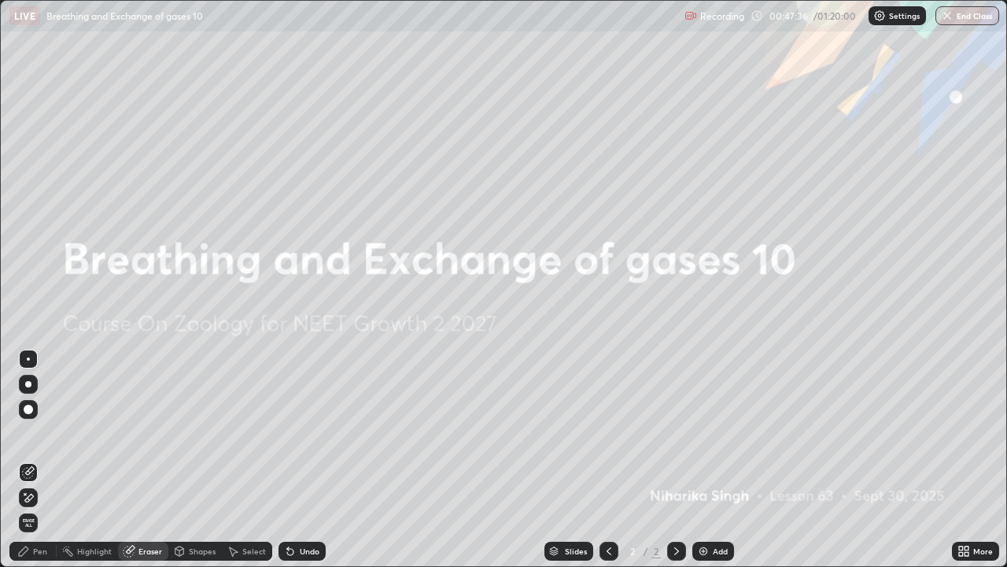
click at [25, 460] on span "Erase all" at bounding box center [28, 522] width 17 height 9
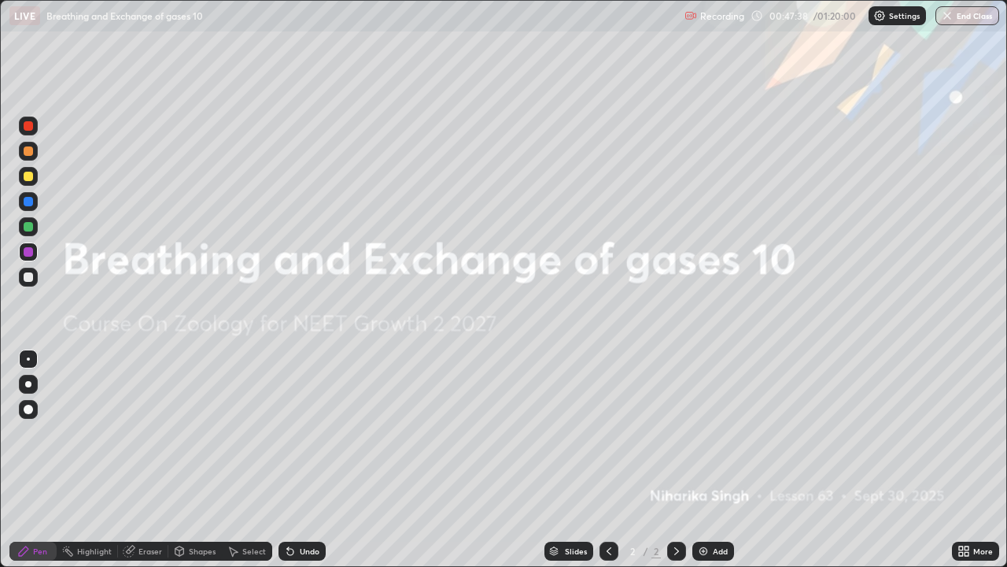
click at [31, 175] on div at bounding box center [28, 176] width 9 height 9
click at [150, 460] on div "Eraser" at bounding box center [150, 551] width 24 height 8
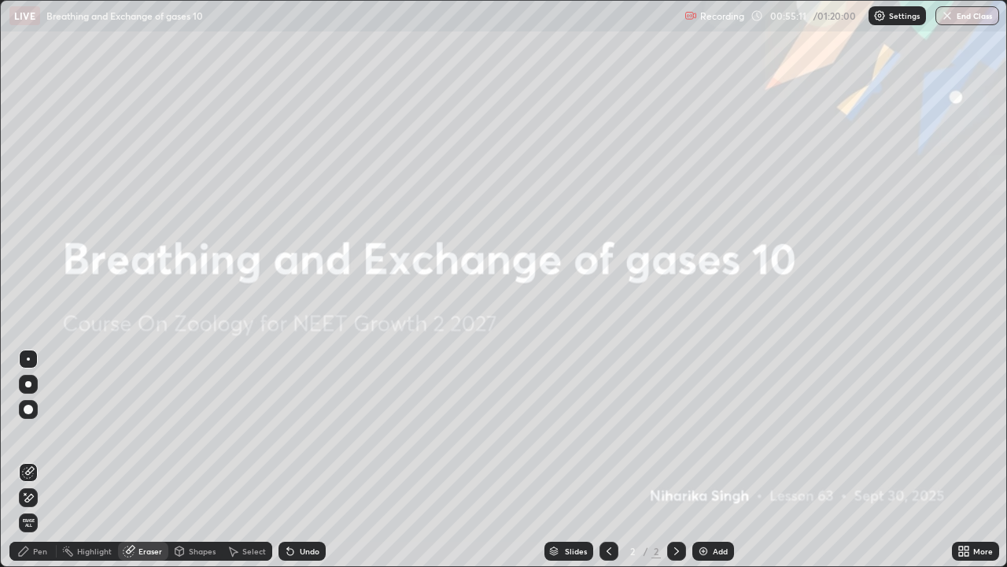
click at [28, 460] on span "Erase all" at bounding box center [28, 522] width 17 height 9
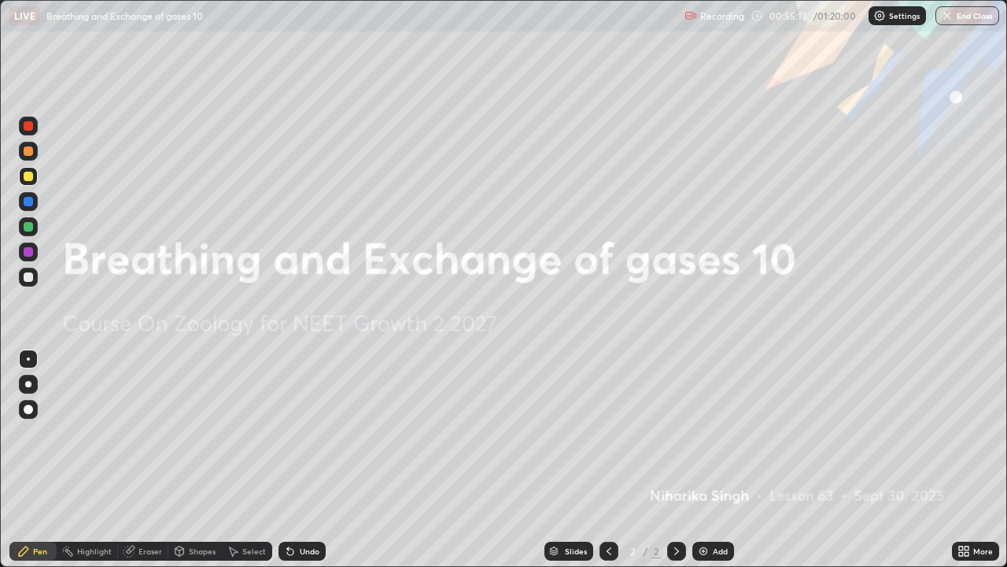
click at [35, 150] on div at bounding box center [28, 151] width 19 height 19
click at [37, 282] on div at bounding box center [28, 277] width 19 height 19
click at [976, 460] on div "More" at bounding box center [983, 551] width 20 height 8
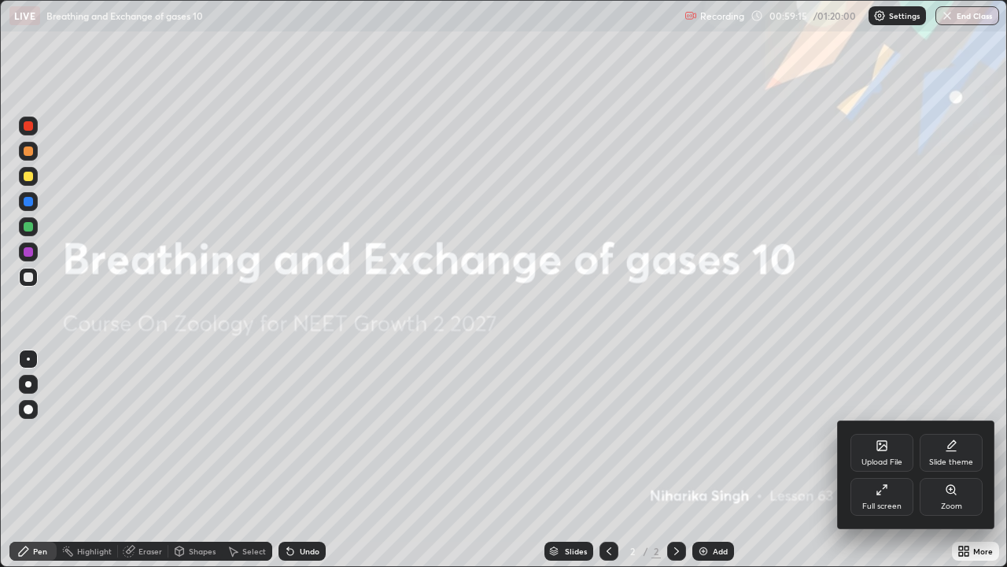
click at [880, 458] on div "Upload File" at bounding box center [882, 462] width 41 height 8
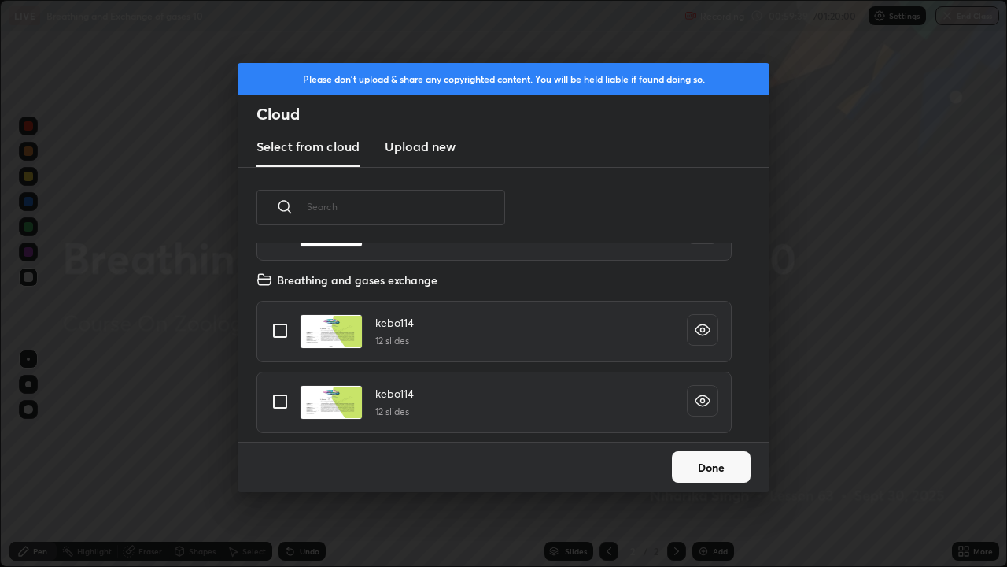
scroll to position [2905, 0]
click at [275, 329] on input "grid" at bounding box center [280, 331] width 33 height 33
checkbox input "true"
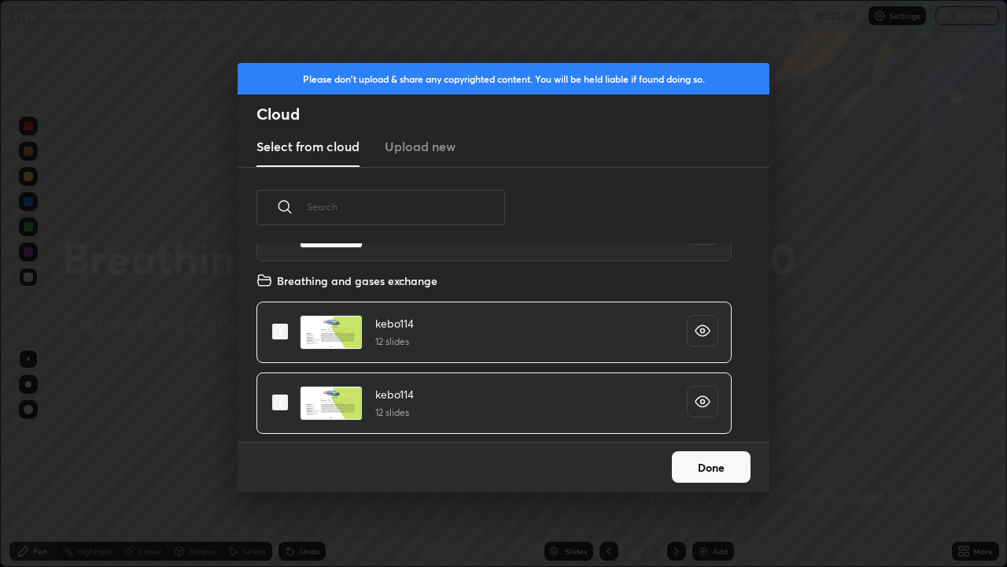
click at [715, 460] on button "Done" at bounding box center [711, 466] width 79 height 31
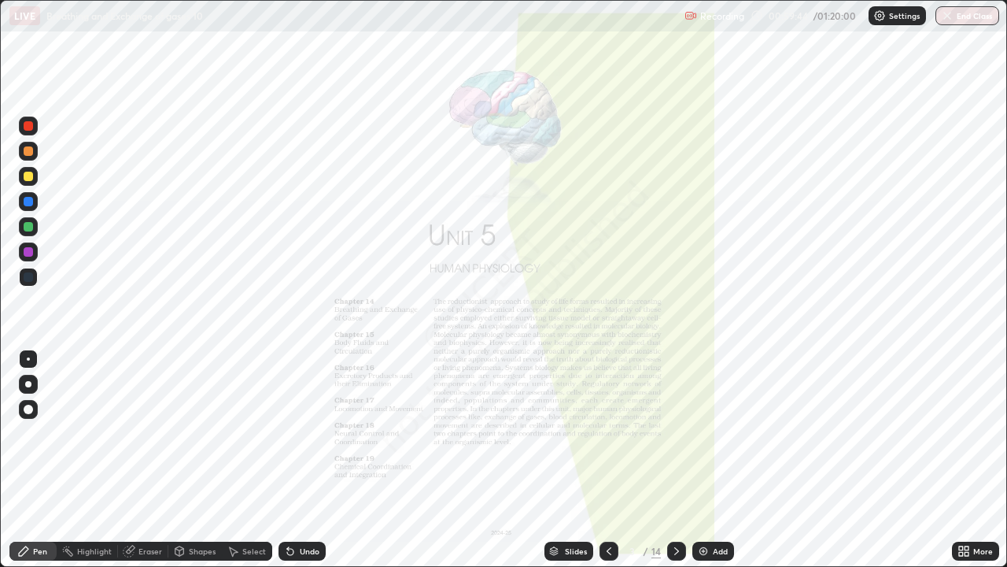
click at [575, 460] on div "Slides" at bounding box center [576, 551] width 22 height 8
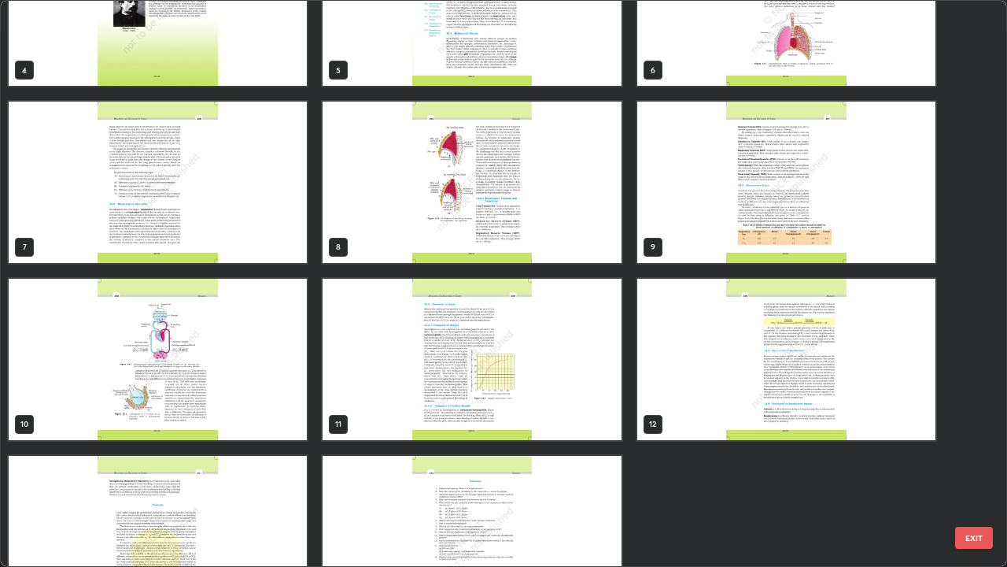
scroll to position [262, 0]
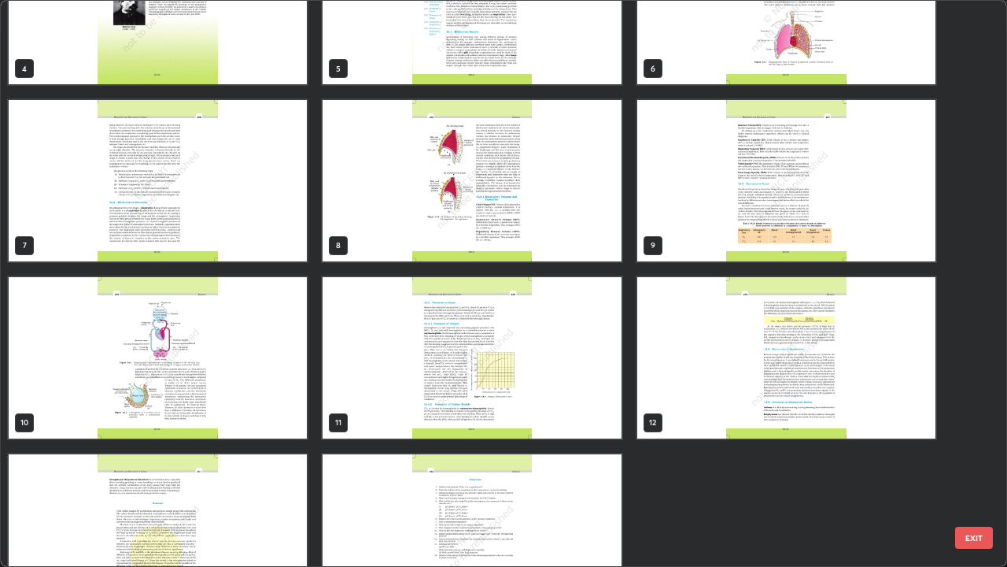
click at [546, 362] on img "grid" at bounding box center [472, 357] width 298 height 161
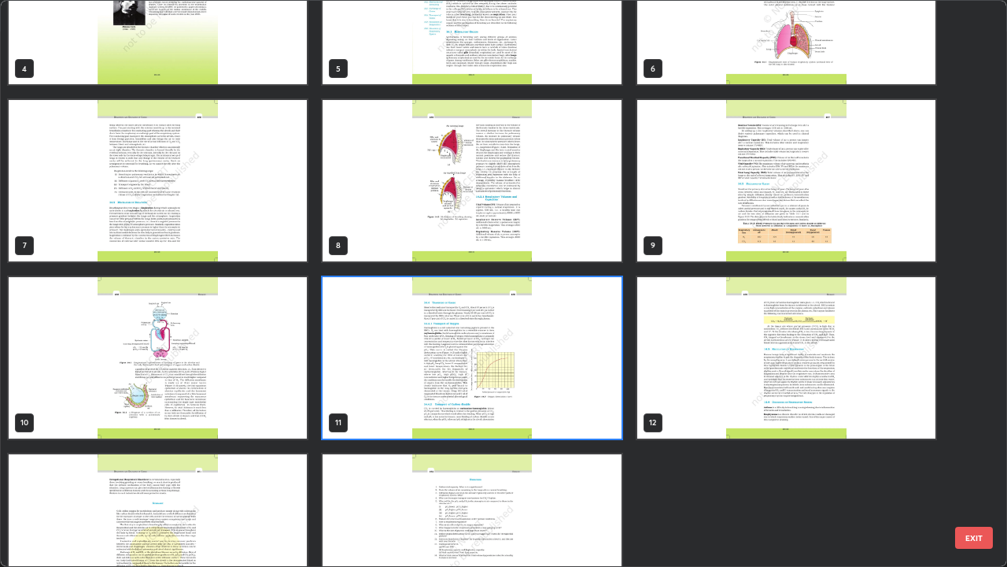
click at [548, 365] on img "grid" at bounding box center [472, 357] width 298 height 161
click at [551, 360] on img "grid" at bounding box center [472, 357] width 298 height 161
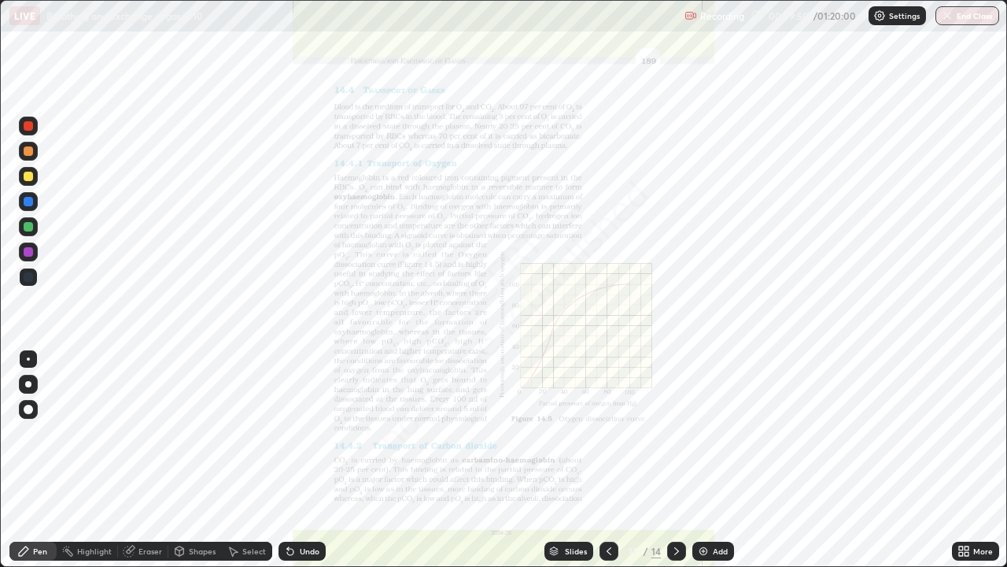
click at [984, 460] on div "More" at bounding box center [983, 551] width 20 height 8
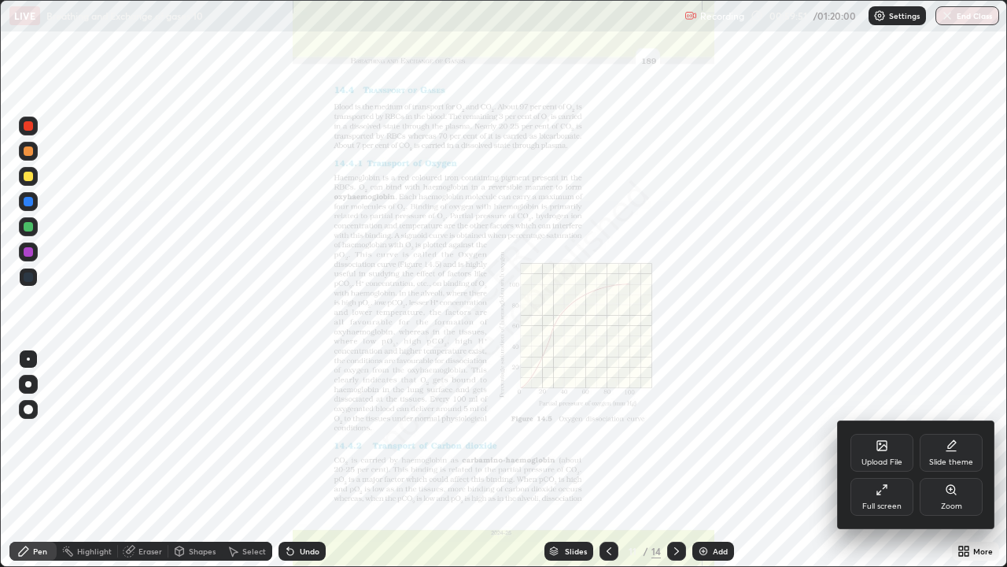
click at [954, 460] on div "Zoom" at bounding box center [951, 497] width 63 height 38
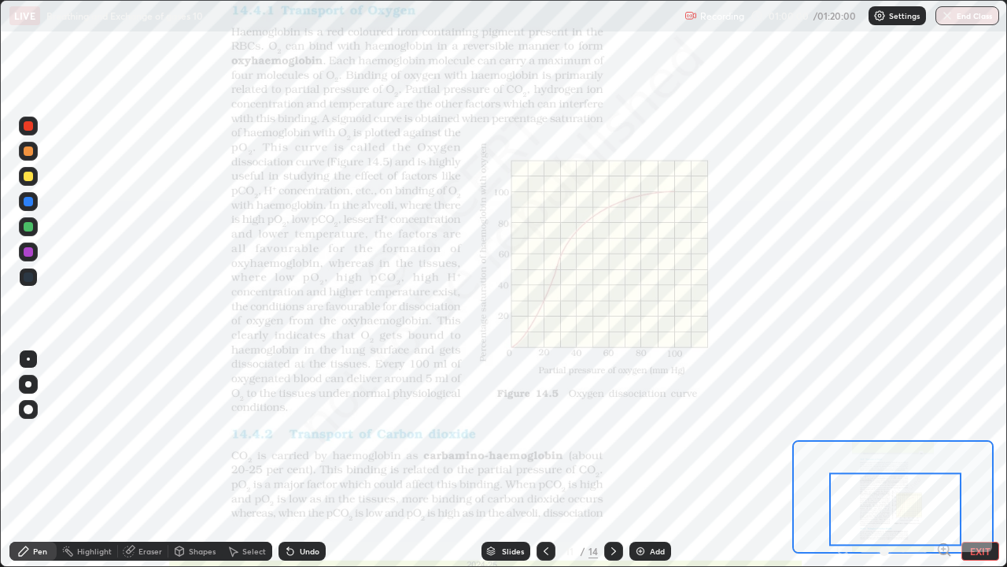
click at [943, 460] on icon at bounding box center [944, 548] width 4 height 0
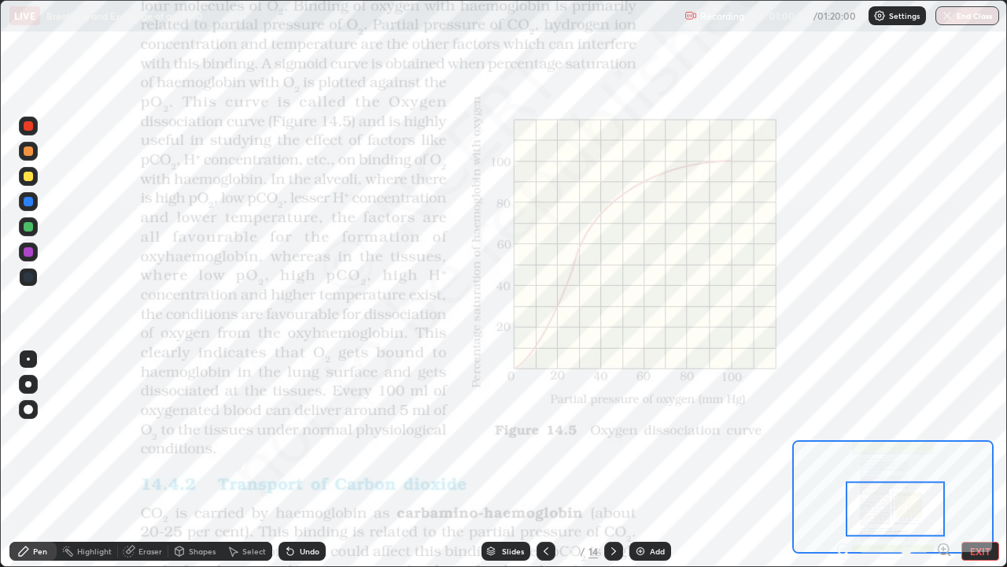
click at [31, 228] on div at bounding box center [28, 226] width 9 height 9
click at [27, 205] on div at bounding box center [28, 201] width 9 height 9
click at [502, 460] on div "Slides" at bounding box center [513, 551] width 22 height 8
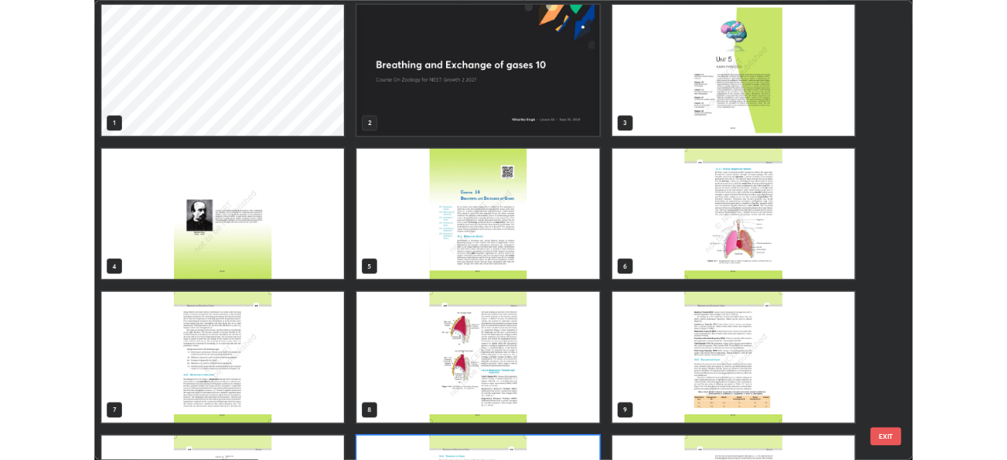
scroll to position [0, 0]
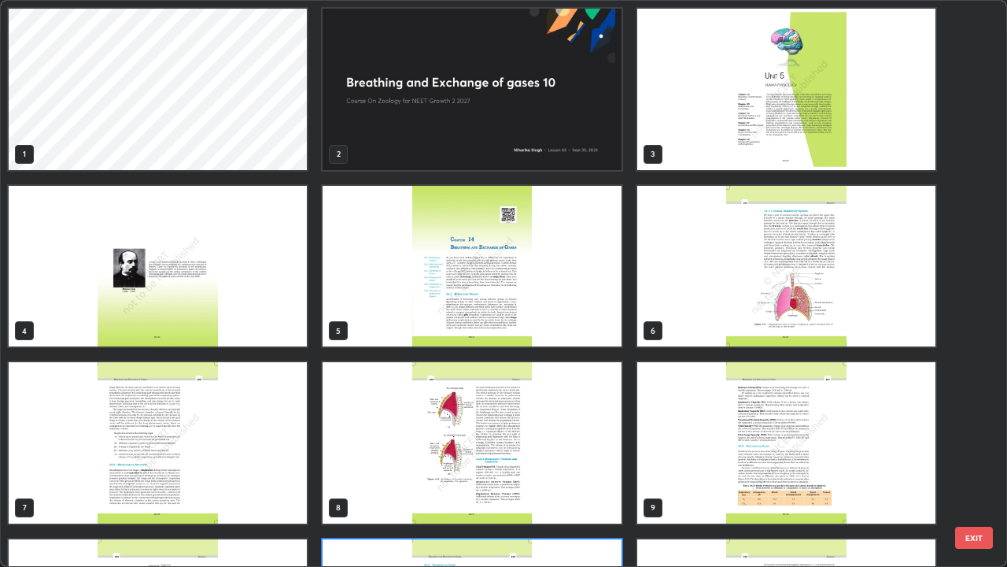
click at [469, 141] on img "grid" at bounding box center [472, 89] width 298 height 161
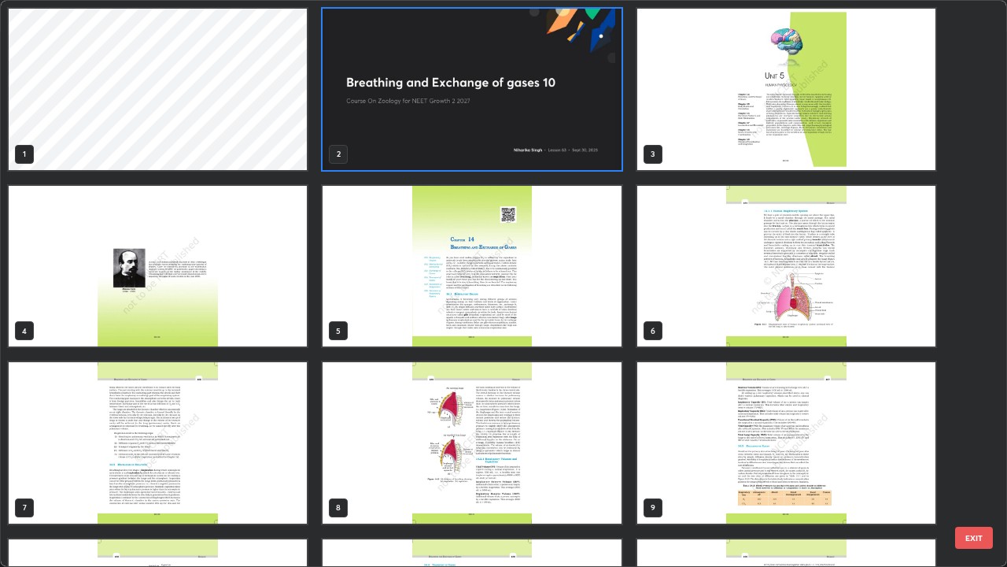
click at [476, 142] on img "grid" at bounding box center [472, 89] width 298 height 161
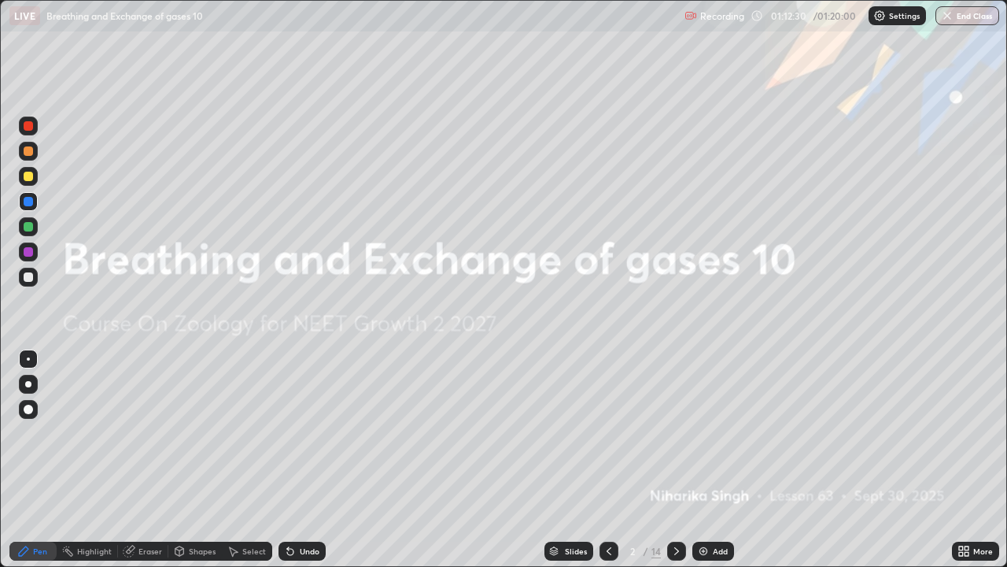
click at [150, 460] on div "Eraser" at bounding box center [143, 550] width 50 height 19
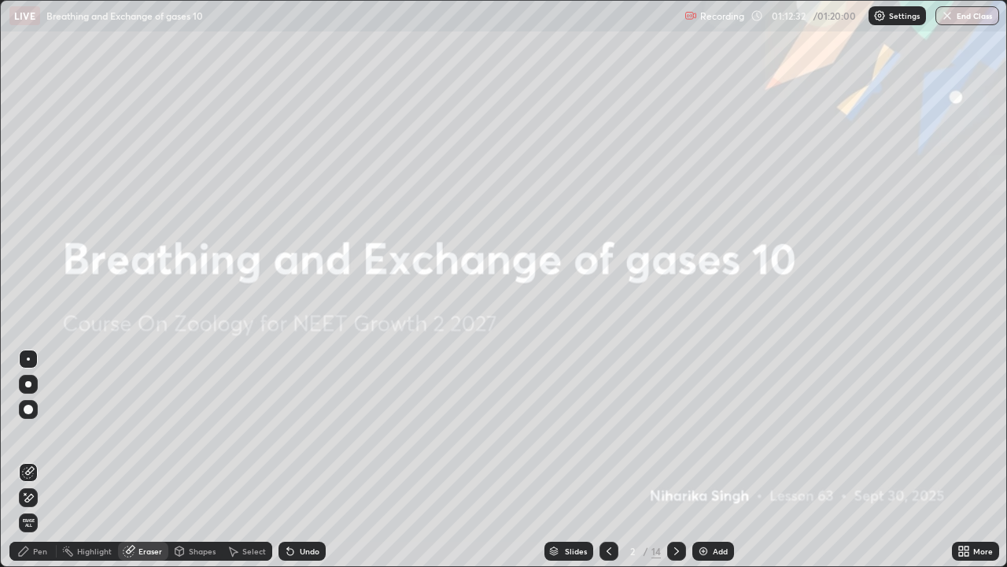
click at [40, 460] on div "Pen" at bounding box center [40, 551] width 14 height 8
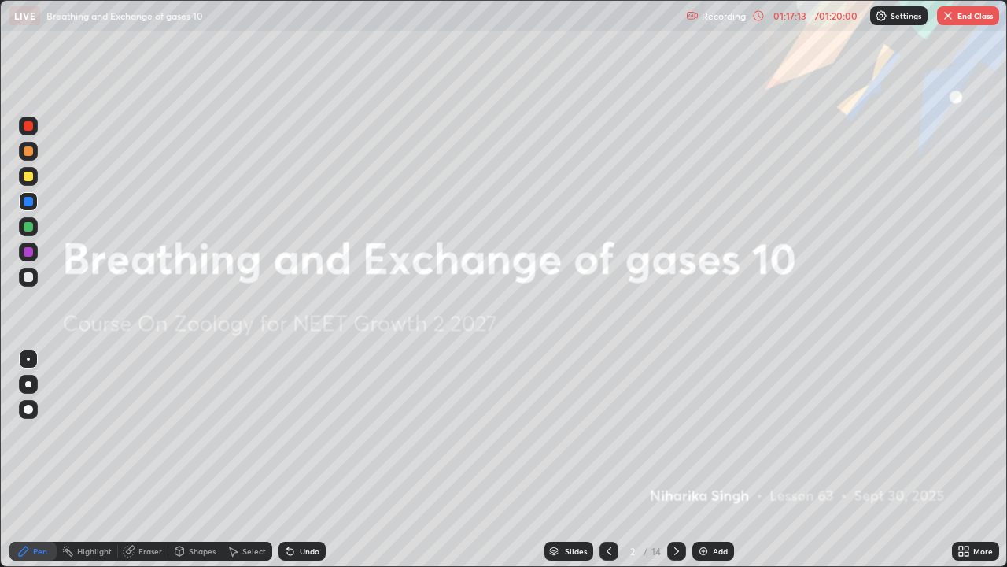
click at [980, 460] on div "More" at bounding box center [983, 551] width 20 height 8
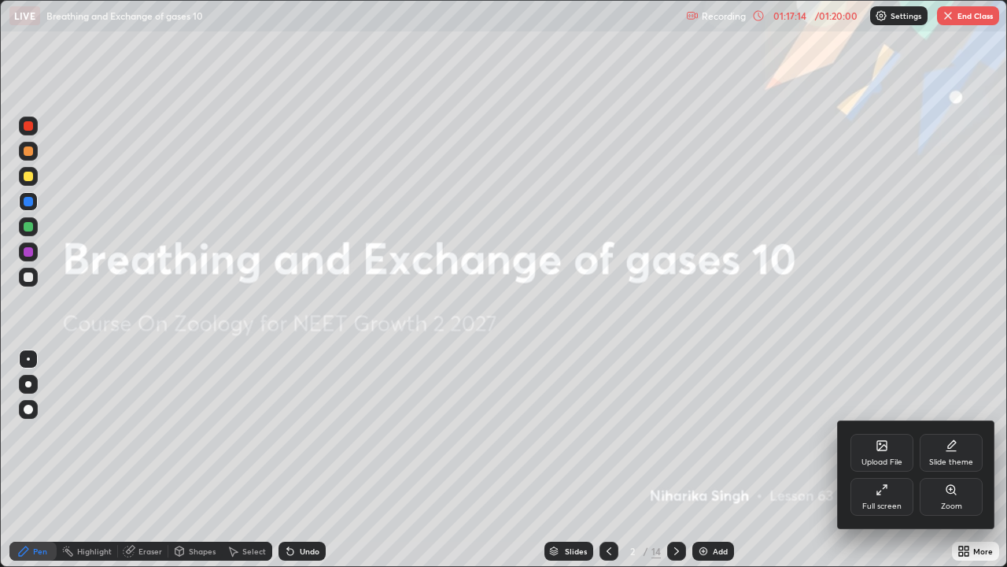
click at [880, 460] on icon at bounding box center [879, 492] width 4 height 4
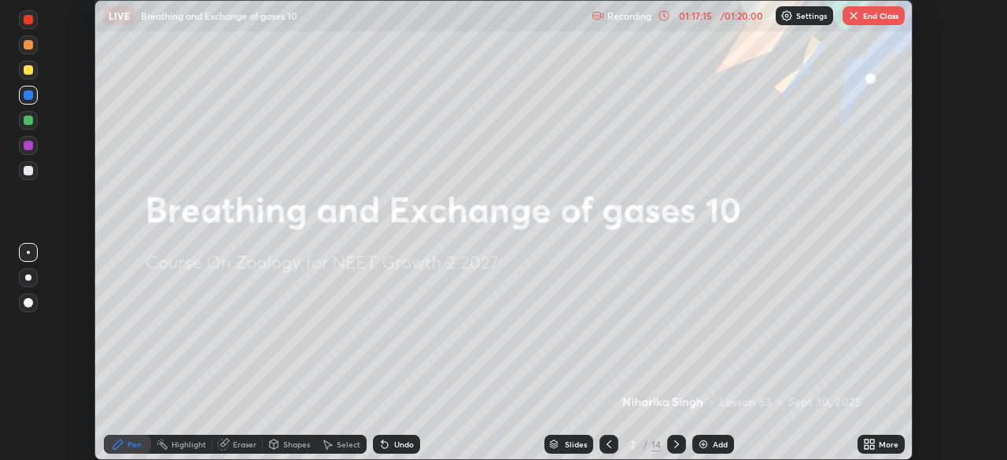
scroll to position [78226, 77679]
click at [875, 15] on button "End Class" at bounding box center [874, 15] width 62 height 19
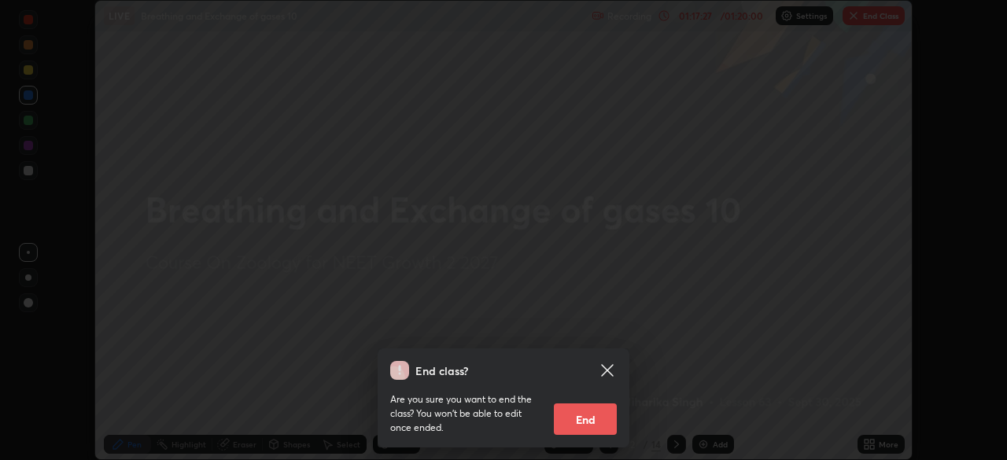
click at [586, 415] on button "End" at bounding box center [585, 419] width 63 height 31
